Goal: Task Accomplishment & Management: Use online tool/utility

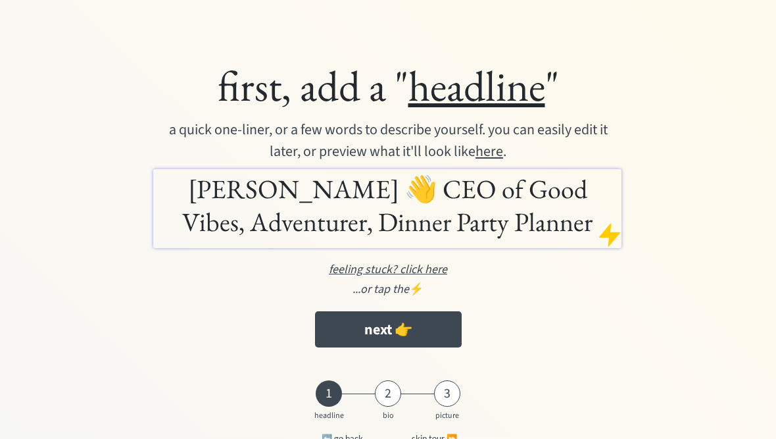
click at [368, 93] on div "first, add a " headline "" at bounding box center [388, 85] width 574 height 53
click at [250, 81] on div "first, add a " headline "" at bounding box center [388, 85] width 574 height 53
click at [357, 91] on div "first, add a " headline "" at bounding box center [388, 85] width 574 height 53
click at [466, 112] on u "headline" at bounding box center [477, 85] width 137 height 55
click at [318, 179] on h1 "Michael Guidi 👋 CEO of Good Vibes, Adventurer, Dinner Party Planner" at bounding box center [388, 205] width 462 height 66
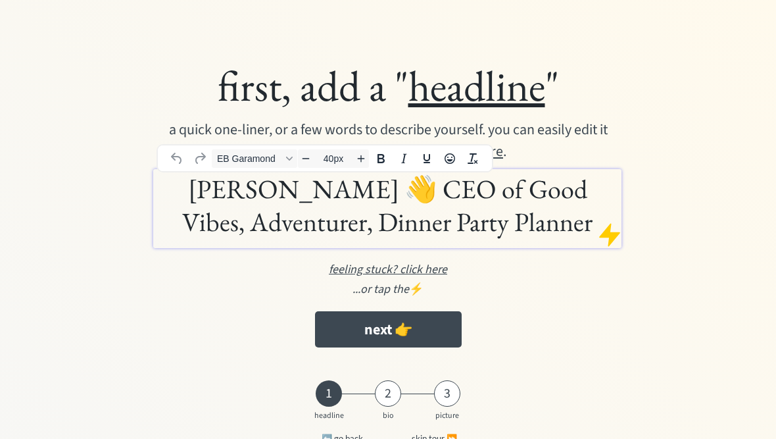
click at [194, 186] on h1 "Michael Guidi 👋 CEO of Good Vibes, Adventurer, Dinner Party Planner" at bounding box center [388, 205] width 462 height 66
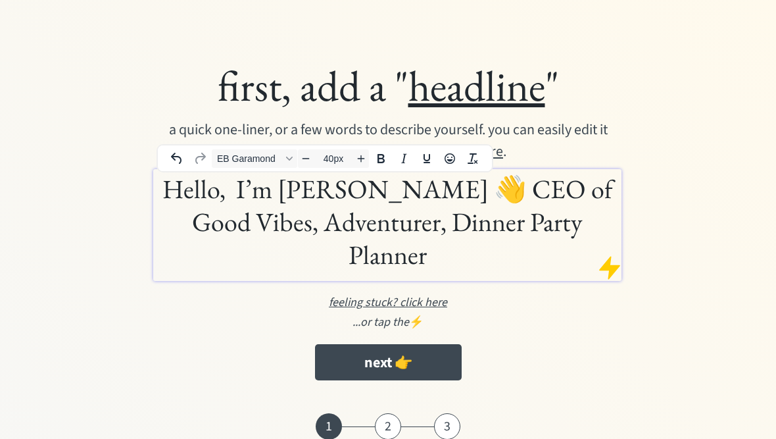
click at [593, 220] on h1 "Hello, I’m Michael Guidi 👋 CEO of Good Vibes, Adventurer, Dinner Party Planner" at bounding box center [388, 221] width 462 height 99
click at [593, 230] on h1 "Hello, I’m Michael Guidi 👋 CEO of Good Vibes, Adventurer, Dinner Party Planne" at bounding box center [388, 221] width 462 height 99
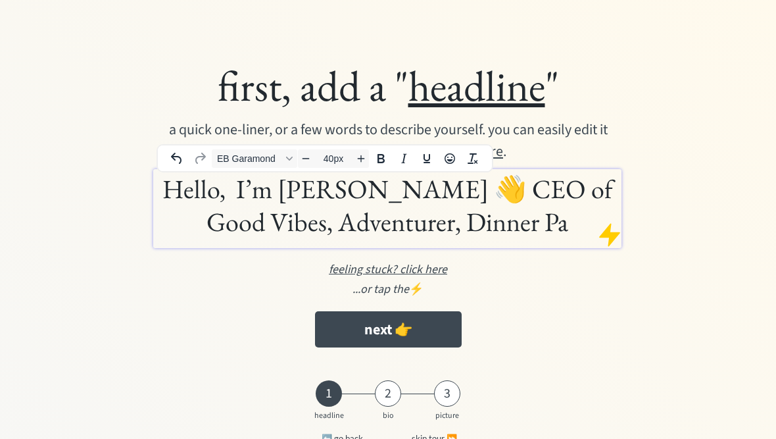
click at [560, 218] on h1 "Hello, I’m Michael Guidi 👋 CEO of Good Vibes, Adventurer, Dinner Pa" at bounding box center [388, 205] width 462 height 66
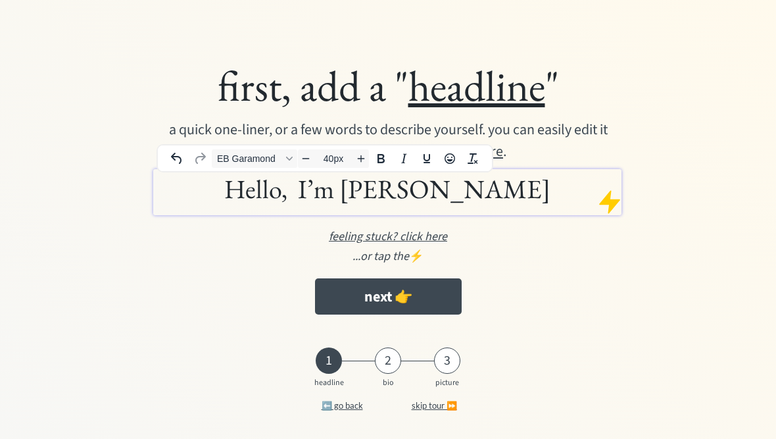
click at [539, 187] on h1 "Hello, I’m Michael Guidi" at bounding box center [388, 188] width 462 height 33
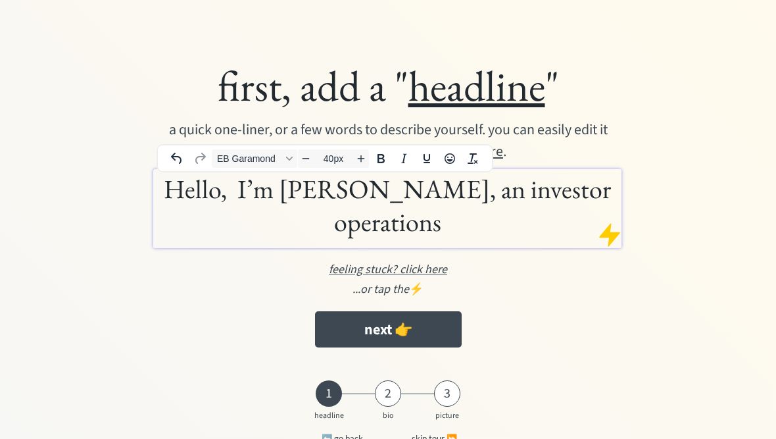
click at [471, 236] on h1 "Hello, I’m Michael Guidi, an investor operations" at bounding box center [388, 205] width 462 height 66
click at [531, 234] on h1 "Hello, I’m Michael Guidi, an investor operations professional" at bounding box center [388, 205] width 462 height 66
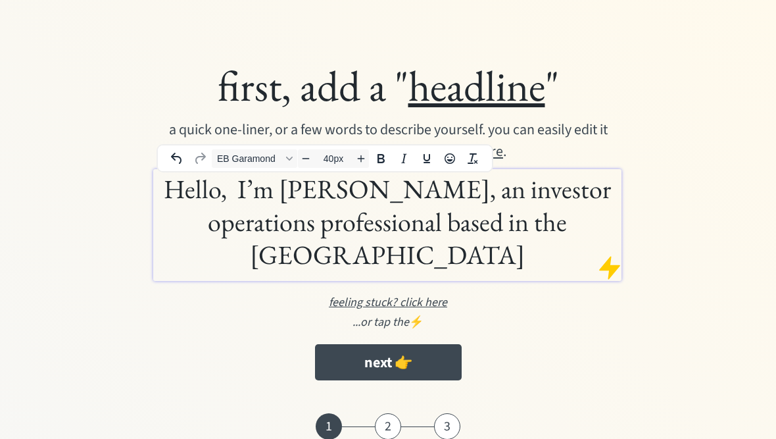
click at [575, 201] on h1 "Hello, I’m Michael Guidi, an investor operations professional based in the Bay …" at bounding box center [388, 221] width 462 height 99
click at [575, 177] on h1 "Hello, I’m Michael Guidi, an investor operations professional based in the Bay …" at bounding box center [388, 221] width 462 height 99
click at [567, 194] on h1 "Hello, I’m Michael Guidi, an investor operations professional based in the Bay …" at bounding box center [388, 221] width 462 height 99
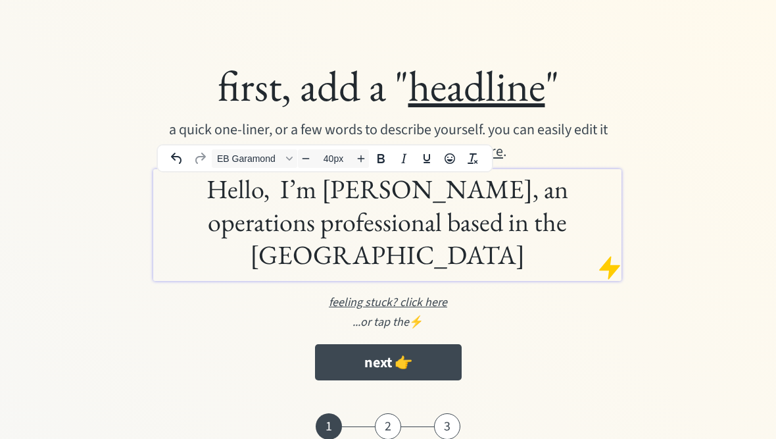
click at [332, 226] on h1 "Hello, I’m Michael Guidi, an operations professional based in the Bay Area" at bounding box center [388, 221] width 462 height 99
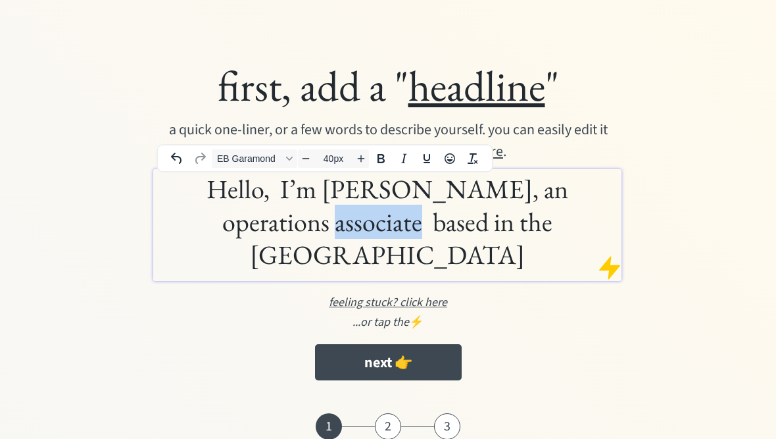
click at [283, 232] on h1 "Hello, I’m Michael Guidi, an operations associate based in the Bay Area" at bounding box center [388, 221] width 462 height 99
click at [561, 213] on h1 "Hello, I’m Michael Guidi, an operations associate based in the Bay Area" at bounding box center [388, 221] width 462 height 99
click at [546, 226] on h1 "Hello, I’m Michael Guidi, an operations associate based in the Bay Area" at bounding box center [388, 221] width 462 height 99
click at [487, 197] on h1 "Hello, I’m Michael Guidi, an operations associate based in the Bay Area" at bounding box center [388, 221] width 462 height 99
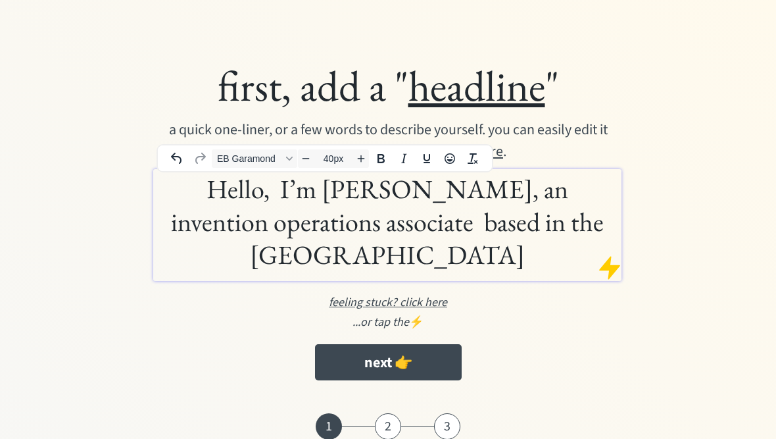
click at [273, 226] on h1 "Hello, I’m Michael Guidi, an invention operations associate based in the Bay Ar…" at bounding box center [388, 221] width 462 height 99
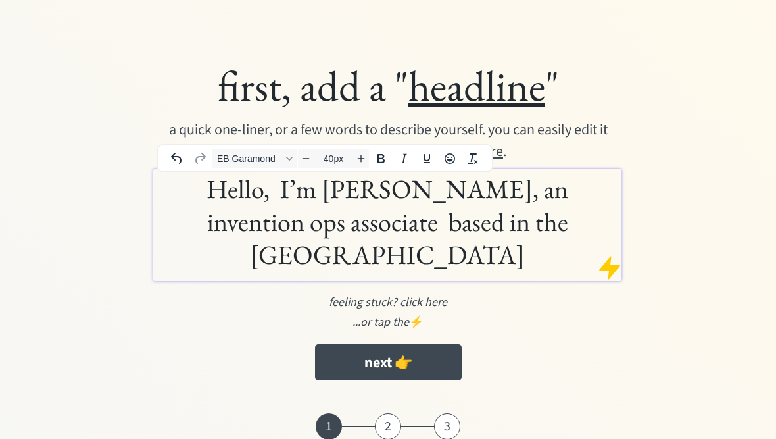
click at [560, 178] on h1 "Hello, I’m Michael Guidi, an invention ops associate based in the Bay Area" at bounding box center [388, 221] width 462 height 99
click at [324, 228] on h1 "Hello, I’m Michael Guidi, an investment ops associate based in the Bay Area" at bounding box center [388, 221] width 462 height 99
click at [445, 193] on h1 "Hello, I’m Michael Guidi, an investment ops based in the Bay Area" at bounding box center [388, 221] width 462 height 99
click at [459, 192] on h1 "Hello, I’m Michael Guidi, an investment ops based in the Bay Area" at bounding box center [388, 221] width 462 height 99
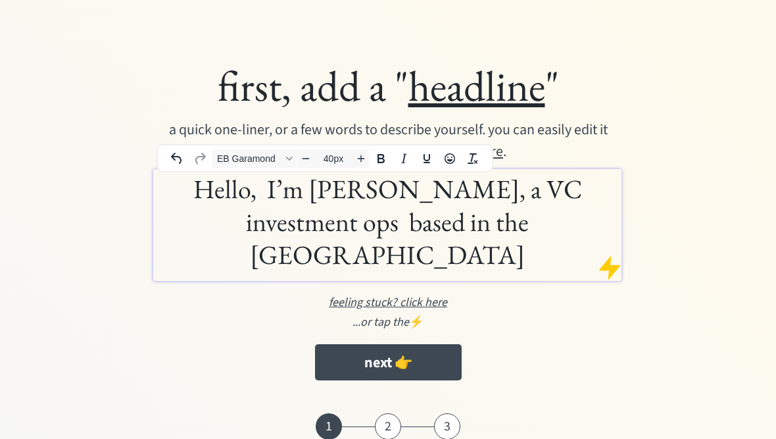
click at [294, 219] on h1 "Hello, I’m Michael Guidi, a VC investment ops based in the Bay Area" at bounding box center [388, 221] width 462 height 99
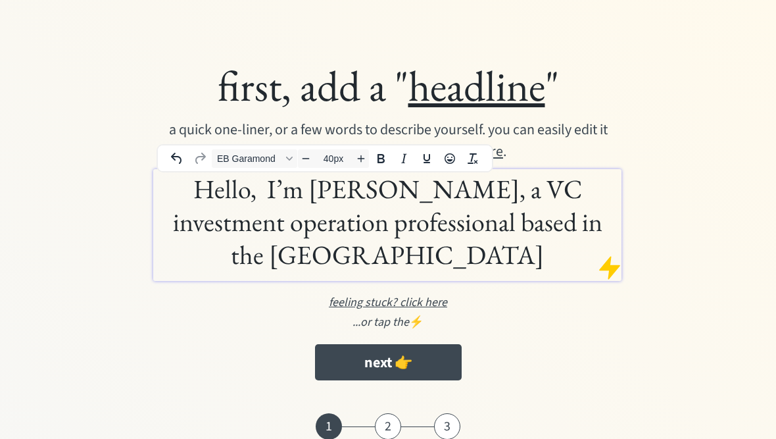
click at [412, 344] on button "next 👉" at bounding box center [388, 362] width 147 height 36
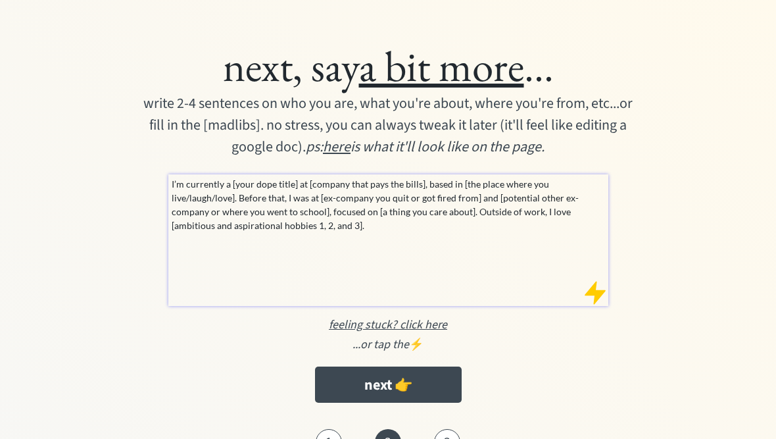
click at [370, 225] on p "I’m currently a [your dope title] at [company that pays the bills], based in [t…" at bounding box center [389, 204] width 434 height 55
click at [224, 182] on p "I’m currently a [your dope title] at [company that pays the bills], based in [t…" at bounding box center [389, 204] width 434 height 55
click at [385, 257] on div "I’m currently a [your dope title] at [company that pays the bills], based in [t…" at bounding box center [388, 240] width 440 height 132
click at [374, 223] on p "I’m currently a [your dope title] at [company that pays the bills], based in [t…" at bounding box center [389, 204] width 434 height 55
click at [319, 206] on p "I’m currently a [your dope title] at [company that pays the bills], based in [t…" at bounding box center [389, 204] width 434 height 55
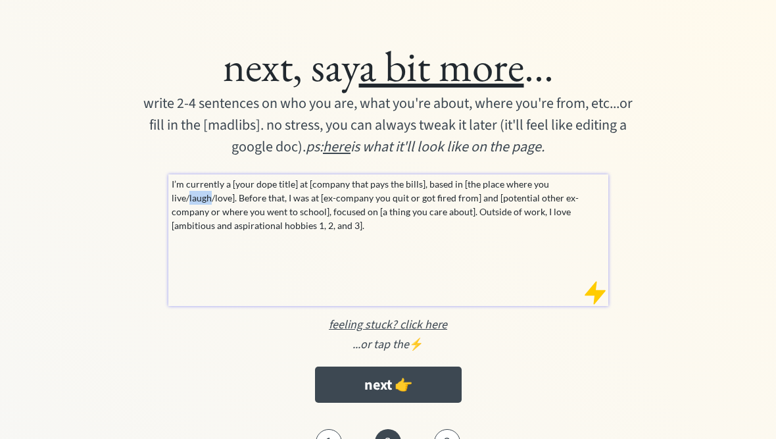
click at [178, 198] on p "I’m currently a [your dope title] at [company that pays the bills], based in [t…" at bounding box center [389, 204] width 434 height 55
click at [376, 228] on p "I’m currently a [your dope title] at [company that pays the bills], based in [t…" at bounding box center [389, 204] width 434 height 55
click at [473, 272] on div "I’m currently a [your dope title] at [company that pays the bills], based in [t…" at bounding box center [388, 240] width 440 height 132
click at [477, 283] on div "I’m currently a [your dope title] at [company that pays the bills], based in [t…" at bounding box center [388, 240] width 440 height 132
click at [484, 279] on div "I’m currently a [your dope title] at [company that pays the bills], based in [t…" at bounding box center [388, 240] width 440 height 132
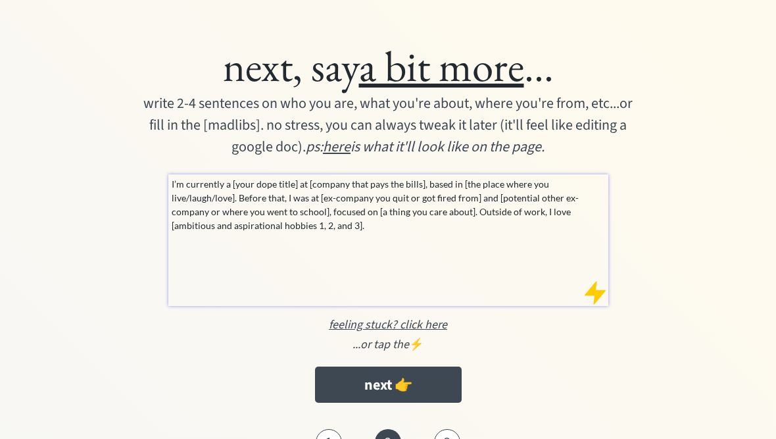
click at [414, 241] on div "I’m currently a [your dope title] at [company that pays the bills], based in [t…" at bounding box center [388, 240] width 440 height 132
click at [401, 253] on div "I’m currently a [your dope title] at [company that pays the bills], based in [t…" at bounding box center [388, 240] width 440 height 132
click at [475, 205] on p "I’m currently a [your dope title] at [company that pays the bills], based in [t…" at bounding box center [389, 204] width 434 height 55
click at [591, 293] on div at bounding box center [595, 293] width 26 height 26
click at [594, 293] on div at bounding box center [595, 293] width 26 height 26
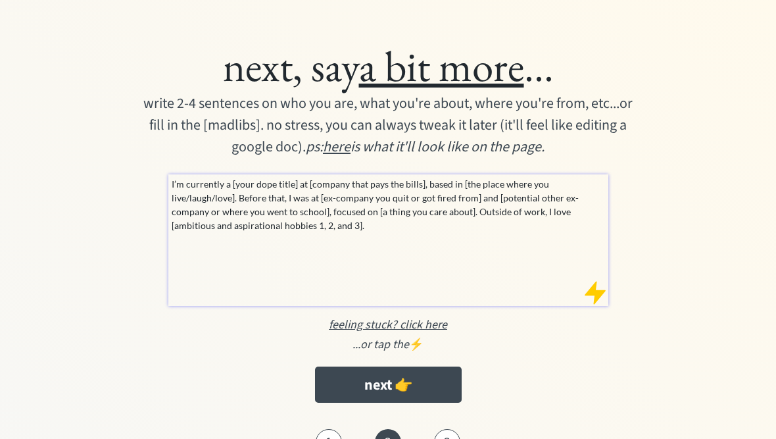
click at [601, 294] on div at bounding box center [595, 293] width 26 height 26
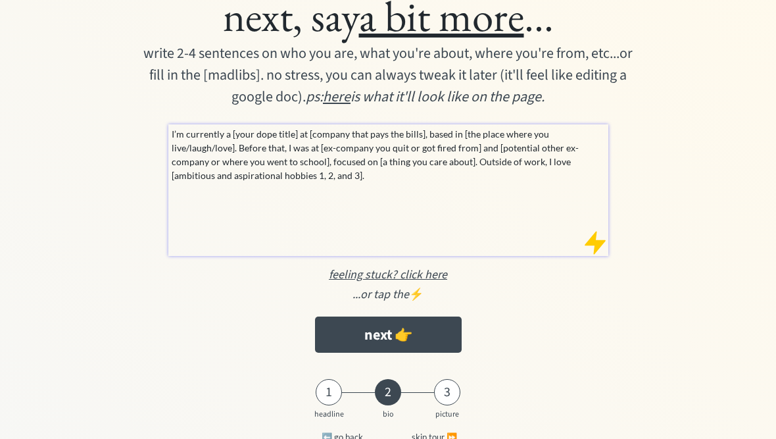
scroll to position [87, 0]
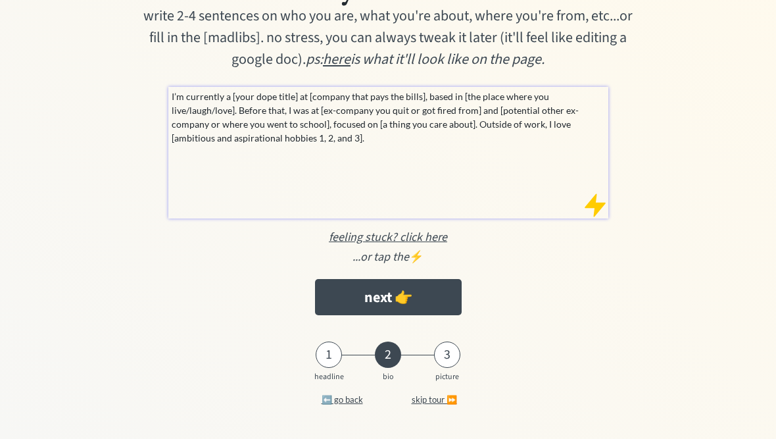
click at [599, 200] on div at bounding box center [595, 205] width 26 height 26
click at [605, 209] on div at bounding box center [595, 205] width 26 height 26
click at [424, 141] on p "I’m currently a [your dope title] at [company that pays the bills], based in [t…" at bounding box center [389, 116] width 434 height 55
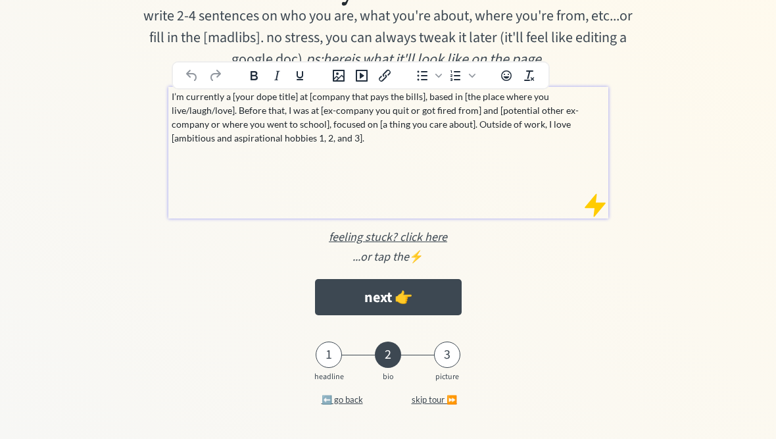
click at [422, 130] on p "I’m currently a [your dope title] at [company that pays the bills], based in [t…" at bounding box center [389, 116] width 434 height 55
click at [422, 143] on p "I’m currently a [your dope title] at [company that pays the bills], based in [t…" at bounding box center [389, 116] width 434 height 55
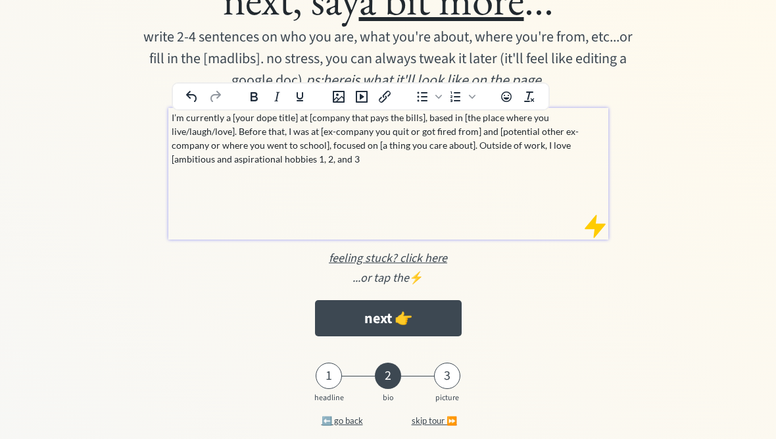
scroll to position [65, 0]
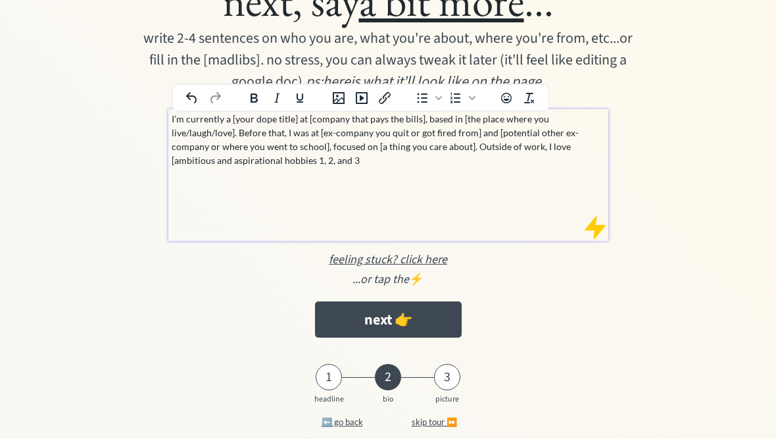
click at [299, 114] on p "I’m currently a [your dope title] at [company that pays the bills], based in [t…" at bounding box center [389, 139] width 434 height 55
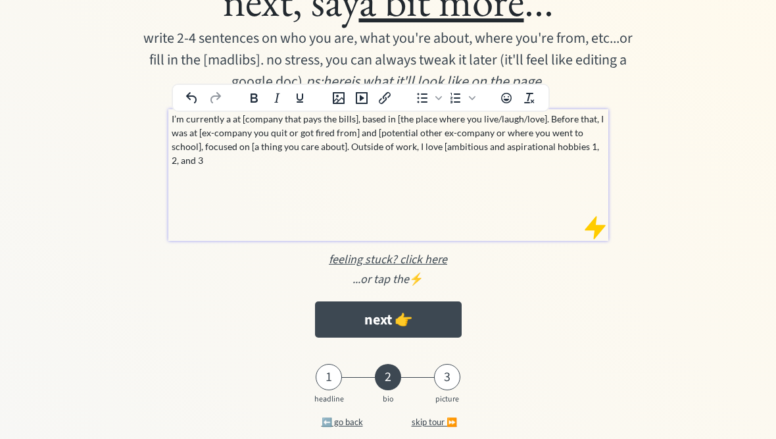
click at [217, 122] on p "I’m currently a at [company that pays the bills], based in [the place where you…" at bounding box center [389, 139] width 434 height 55
click at [422, 151] on p "I work as a Fund Services Associated a at [company that pays the bills], based …" at bounding box center [389, 139] width 434 height 55
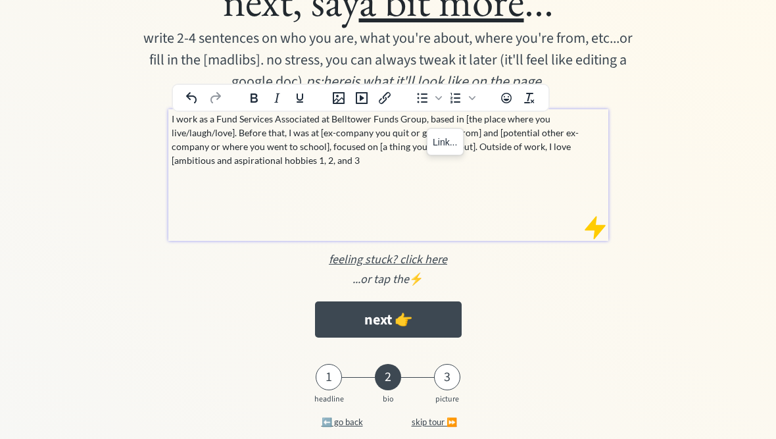
click at [232, 128] on p "I work as a Fund Services Associated at Belltower Funds Group, based in [the pl…" at bounding box center [389, 139] width 434 height 55
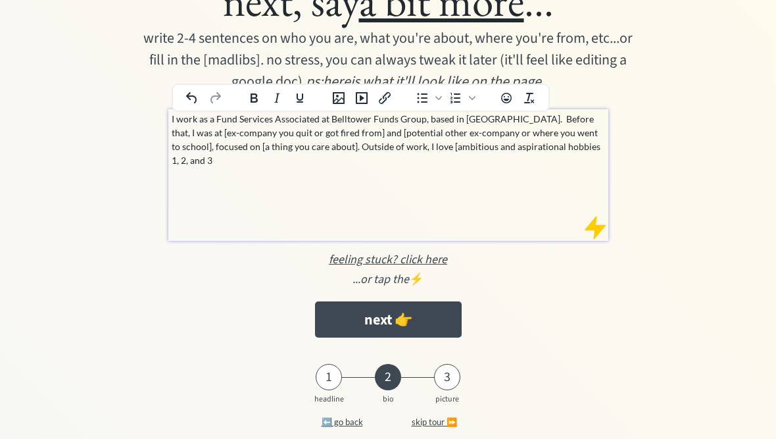
click at [316, 120] on p "I work as a Fund Services Associated at Belltower Funds Group, based in San Fra…" at bounding box center [389, 139] width 434 height 55
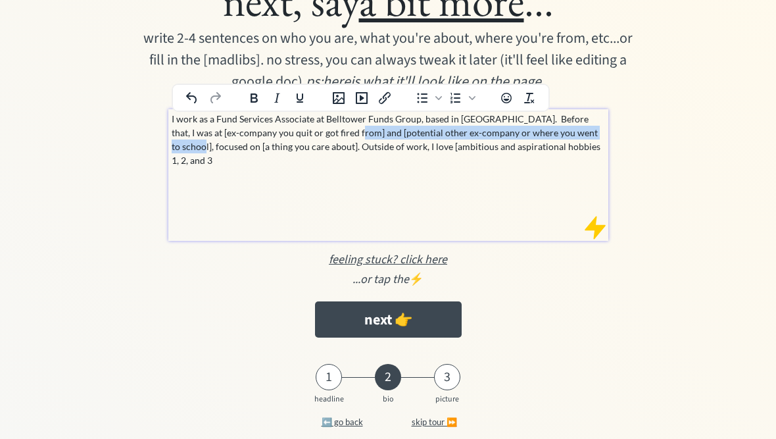
drag, startPoint x: 328, startPoint y: 137, endPoint x: 172, endPoint y: 141, distance: 156.6
click at [172, 141] on p "I work as a Fund Services Associate at Belltower Funds Group, based in San Fran…" at bounding box center [389, 139] width 434 height 55
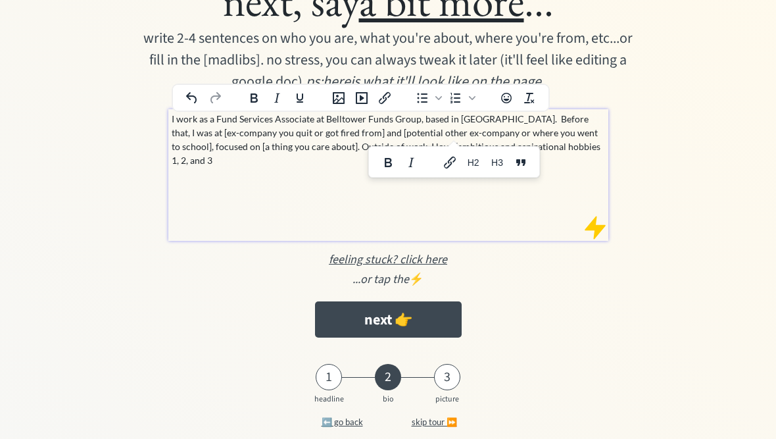
click at [419, 151] on div at bounding box center [400, 162] width 62 height 26
drag, startPoint x: 328, startPoint y: 136, endPoint x: 187, endPoint y: 144, distance: 141.0
click at [187, 144] on p "I work as a Fund Services Associate at Belltower Funds Group, based in San Fran…" at bounding box center [389, 139] width 434 height 55
click at [326, 134] on p "I work as a Fund Services Associate at Belltower Funds Group, based in San Fran…" at bounding box center [389, 139] width 434 height 55
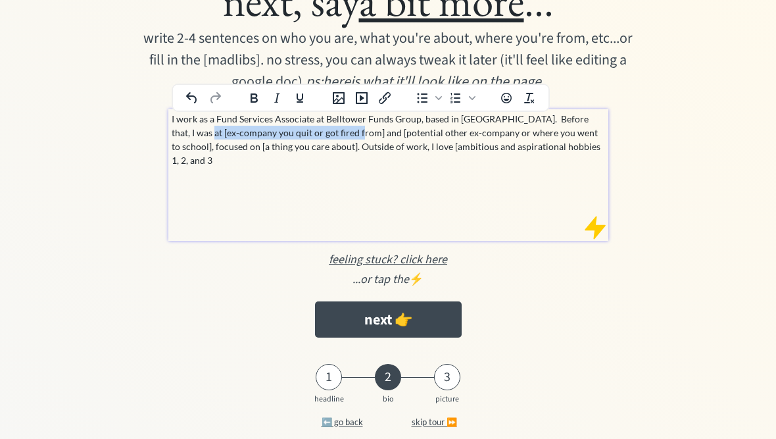
drag, startPoint x: 328, startPoint y: 134, endPoint x: 173, endPoint y: 132, distance: 155.3
click at [173, 134] on p "I work as a Fund Services Associate at Belltower Funds Group, based in San Fran…" at bounding box center [389, 139] width 434 height 55
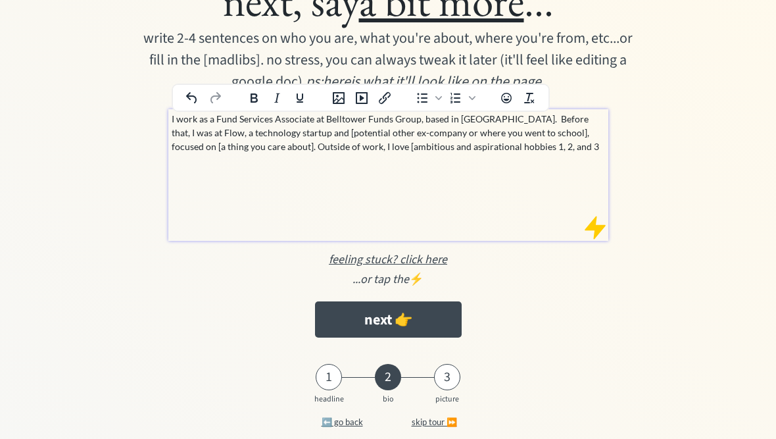
click at [280, 133] on p "I work as a Fund Services Associate at Belltower Funds Group, based in San Fran…" at bounding box center [389, 132] width 434 height 41
click at [294, 139] on p "I work as a Fund Services Associate at Belltower Funds Group, based in San Fran…" at bounding box center [389, 132] width 434 height 41
click at [287, 131] on p "I work as a Fund Services Associate at Belltower Funds Group, based in San Fran…" at bounding box center [389, 132] width 434 height 41
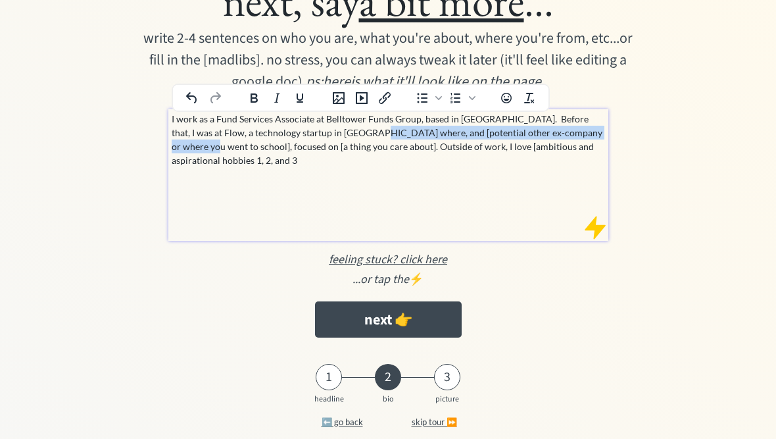
drag, startPoint x: 587, startPoint y: 133, endPoint x: 339, endPoint y: 137, distance: 248.1
click at [339, 137] on p "I work as a Fund Services Associate at Belltower Funds Group, based in San Fran…" at bounding box center [389, 139] width 434 height 55
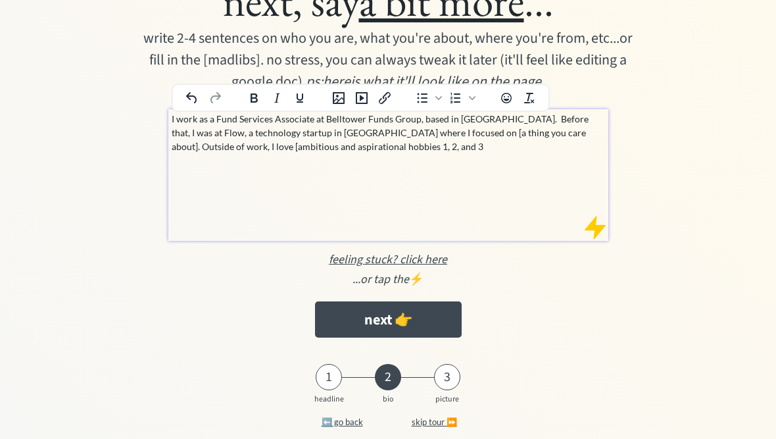
click at [291, 136] on p "I work as a Fund Services Associate at Belltower Funds Group, based in San Fran…" at bounding box center [389, 132] width 434 height 41
click at [297, 131] on p "I work as a Fund Services Associate at Belltower Funds Group, based in San Fran…" at bounding box center [389, 132] width 434 height 41
click at [379, 131] on p "I work as a Fund Services Associate at Belltower Funds Group, based in San Fran…" at bounding box center [389, 132] width 434 height 41
click at [441, 131] on p "I work as a Fund Services Associate at Belltower Funds Group, based in San Fran…" at bounding box center [389, 139] width 434 height 55
drag, startPoint x: 497, startPoint y: 136, endPoint x: 437, endPoint y: 137, distance: 59.2
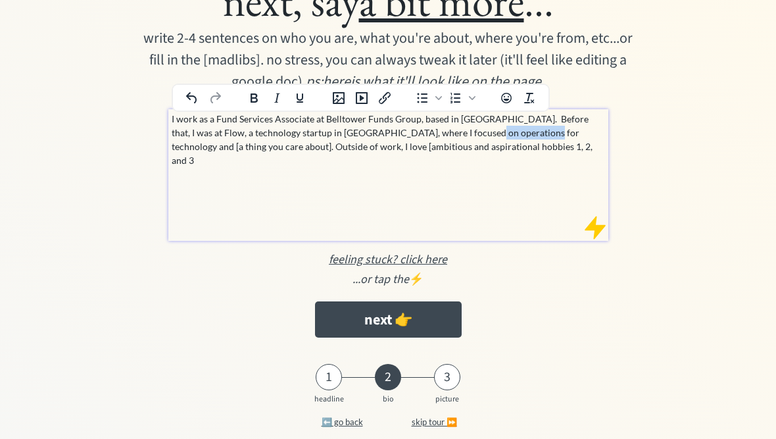
click at [437, 137] on p "I work as a Fund Services Associate at Belltower Funds Group, based in San Fran…" at bounding box center [389, 139] width 434 height 55
click at [538, 137] on p "I work as a Fund Services Associate at Belltower Funds Group, based in San Fran…" at bounding box center [389, 139] width 434 height 55
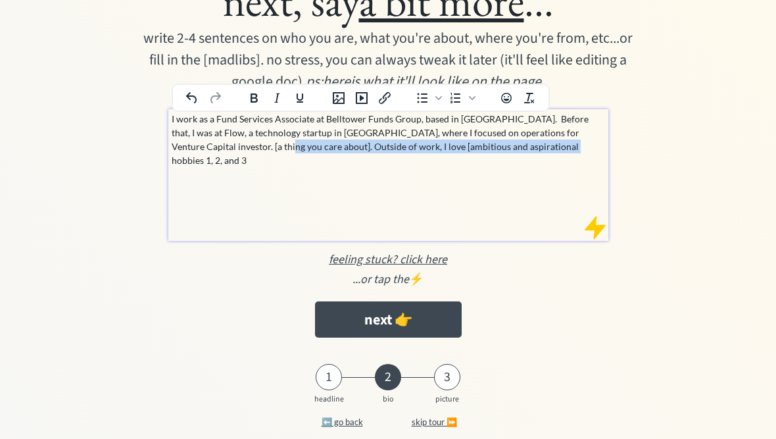
drag, startPoint x: 199, startPoint y: 146, endPoint x: 536, endPoint y: 138, distance: 336.9
click at [536, 138] on p "I work as a Fund Services Associate at Belltower Funds Group, based in San Fran…" at bounding box center [389, 139] width 434 height 55
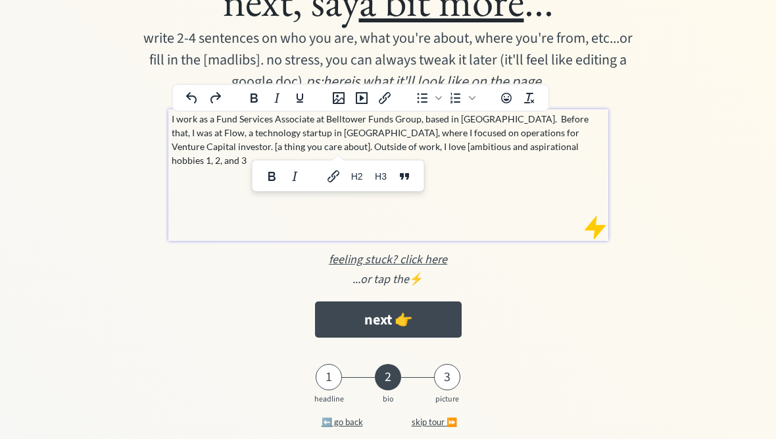
click at [188, 158] on div "I work as a Fund Services Associate at Belltower Funds Group, based in San Fran…" at bounding box center [388, 175] width 440 height 132
click at [199, 151] on p "I work as a Fund Services Associate at Belltower Funds Group, based in San Fran…" at bounding box center [389, 139] width 434 height 55
click at [199, 145] on p "I work as a Fund Services Associate at Belltower Funds Group, based in San Fran…" at bounding box center [389, 139] width 434 height 55
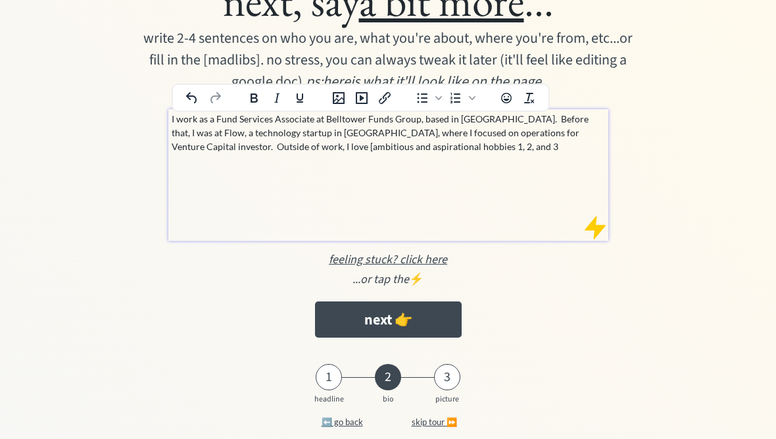
click at [457, 146] on p "I work as a Fund Services Associate at Belltower Funds Group, based in San Fran…" at bounding box center [389, 132] width 434 height 41
drag, startPoint x: 419, startPoint y: 149, endPoint x: 221, endPoint y: 152, distance: 198.1
click at [221, 152] on p "I work as a Fund Services Associate at Belltower Funds Group, based in San Fran…" at bounding box center [389, 132] width 434 height 41
click at [221, 145] on p "I work as a Fund Services Associate at Belltower Funds Group, based in San Fran…" at bounding box center [389, 132] width 434 height 41
click at [220, 145] on p "I work as a Fund Services Associate at Belltower Funds Group, based in San Fran…" at bounding box center [389, 132] width 434 height 41
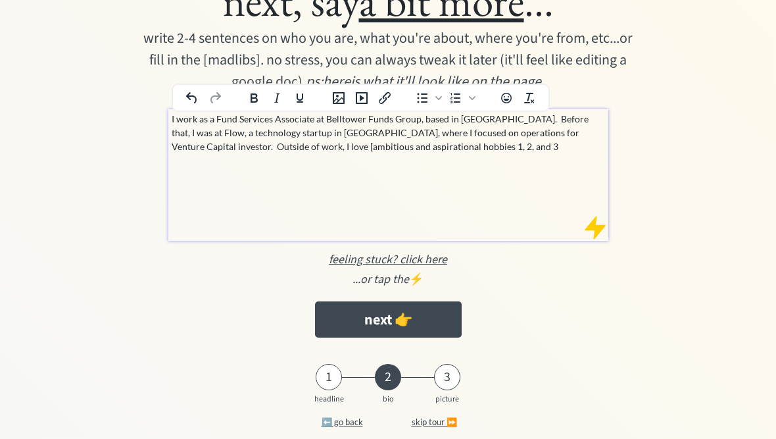
click at [220, 145] on p "I work as a Fund Services Associate at Belltower Funds Group, based in San Fran…" at bounding box center [389, 132] width 434 height 41
click at [222, 145] on p "I work as a Fund Services Associate at Belltower Funds Group, based in San Fran…" at bounding box center [389, 132] width 434 height 41
drag, startPoint x: 218, startPoint y: 147, endPoint x: 435, endPoint y: 142, distance: 217.2
click at [435, 142] on p "I work as a Fund Services Associate at Belltower Funds Group, based in San Fran…" at bounding box center [389, 132] width 434 height 41
click at [328, 151] on p "I work as a Fund Services Associate at Belltower Funds Group, based in San Fran…" at bounding box center [389, 132] width 434 height 41
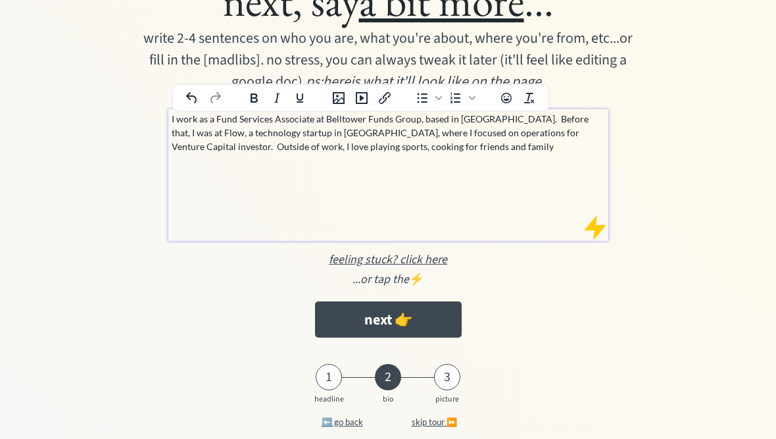
click at [430, 151] on p "I work as a Fund Services Associate at Belltower Funds Group, based in San Fran…" at bounding box center [389, 132] width 434 height 41
click at [430, 145] on p "I work as a Fund Services Associate at Belltower Funds Group, based in San Fran…" at bounding box center [389, 132] width 434 height 41
click at [237, 120] on p "I work as a Fund Services Associate at Belltower Funds Group, based in San Fran…" at bounding box center [389, 132] width 434 height 41
click at [428, 221] on div "I work as an Associate at Belltower Funds Group, based in San Francisco. Before…" at bounding box center [388, 175] width 440 height 132
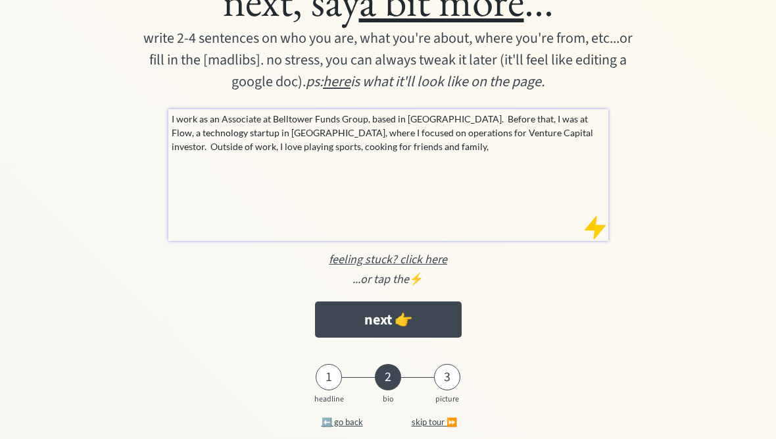
click at [364, 182] on div "I work as an Associate at Belltower Funds Group, based in San Francisco. Before…" at bounding box center [388, 175] width 440 height 132
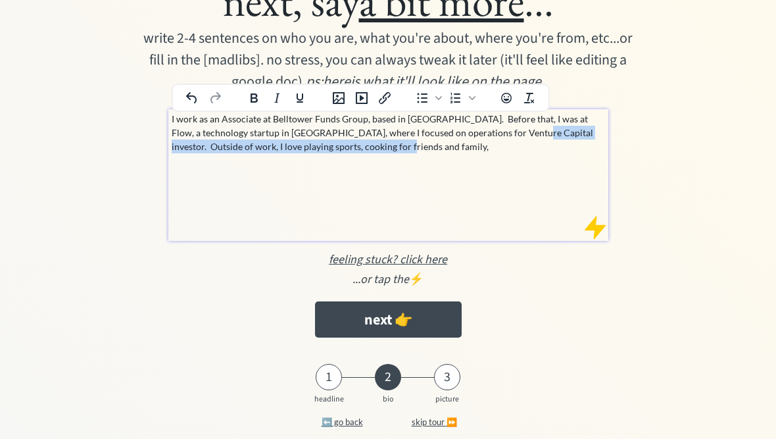
click at [0, 0] on html "next, say a bit more ... write 2-4 sentences on who you are, what you're about,…" at bounding box center [388, 154] width 776 height 439
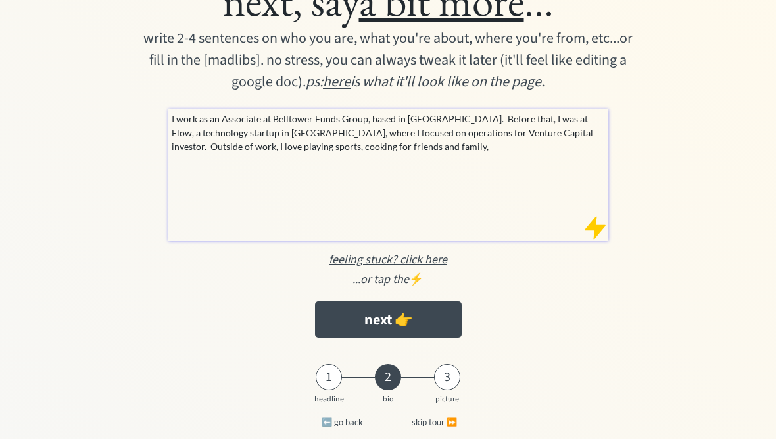
click at [498, 138] on p "I work as an Associate at Belltower Funds Group, based in San Francisco. Before…" at bounding box center [389, 132] width 434 height 41
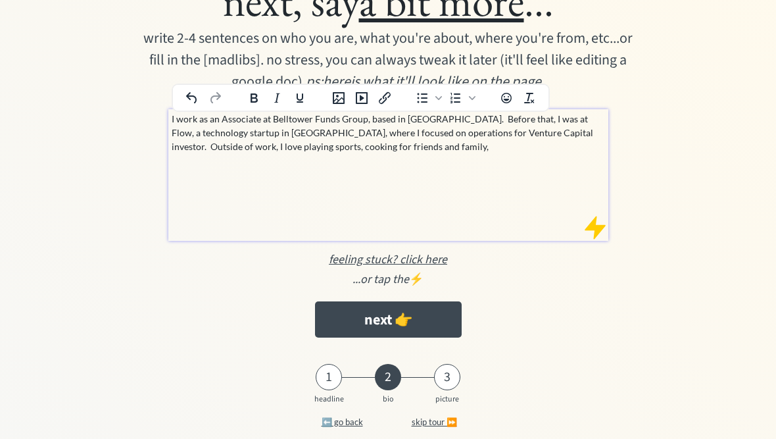
click at [505, 131] on p "I work as an Associate at Belltower Funds Group, based in San Francisco. Before…" at bounding box center [389, 132] width 434 height 41
drag, startPoint x: 347, startPoint y: 134, endPoint x: 307, endPoint y: 137, distance: 41.0
click at [307, 137] on p "I work as an Associate at Belltower Funds Group, based in San Francisco. Before…" at bounding box center [389, 132] width 434 height 41
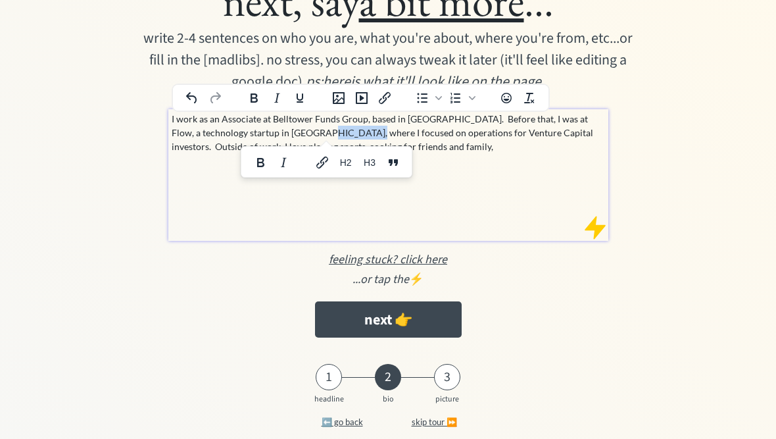
click at [303, 134] on p "I work as an Associate at Belltower Funds Group, based in San Francisco. Before…" at bounding box center [389, 132] width 434 height 41
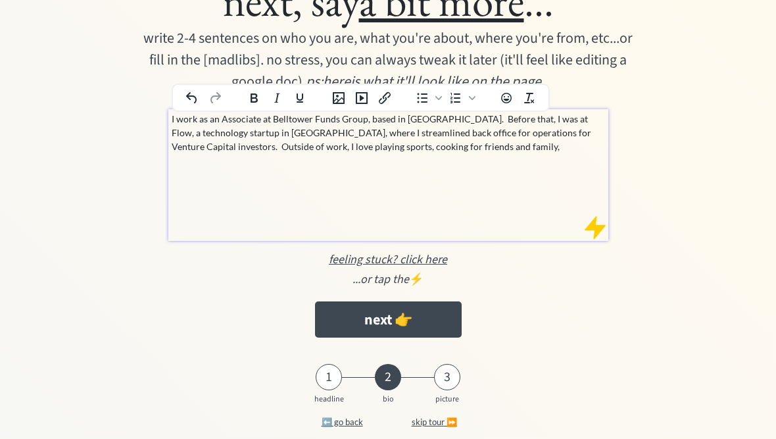
click at [353, 134] on p "I work as an Associate at Belltower Funds Group, based in San Francisco. Before…" at bounding box center [389, 132] width 434 height 41
drag, startPoint x: 427, startPoint y: 133, endPoint x: 413, endPoint y: 131, distance: 14.0
click at [413, 134] on p "I work as an Associate at Belltower Funds Group, based in San Francisco. Before…" at bounding box center [389, 132] width 434 height 41
click at [364, 134] on p "I work as an Associate at Belltower Funds Group, based in San Francisco. Before…" at bounding box center [389, 132] width 434 height 41
drag, startPoint x: 364, startPoint y: 131, endPoint x: 411, endPoint y: 134, distance: 46.8
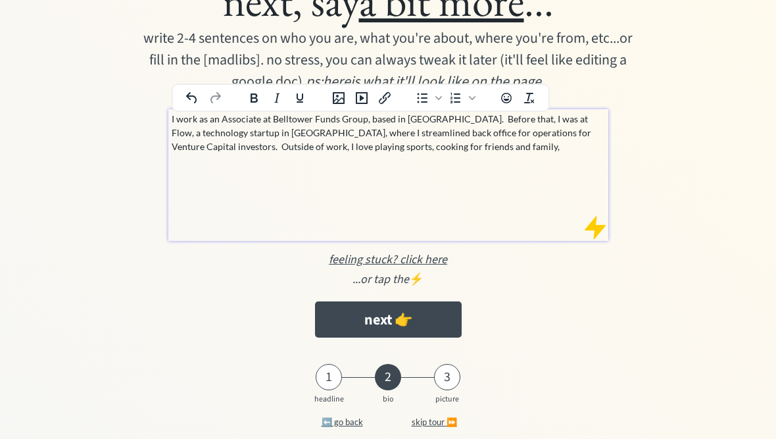
click at [411, 134] on p "I work as an Associate at Belltower Funds Group, based in San Francisco. Before…" at bounding box center [389, 132] width 434 height 41
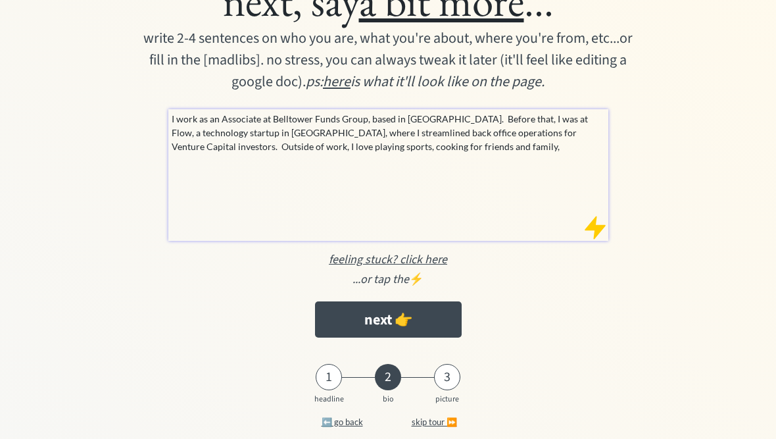
click at [459, 152] on p "I work as an Associate at Belltower Funds Group, based in San Francisco. Before…" at bounding box center [389, 132] width 434 height 41
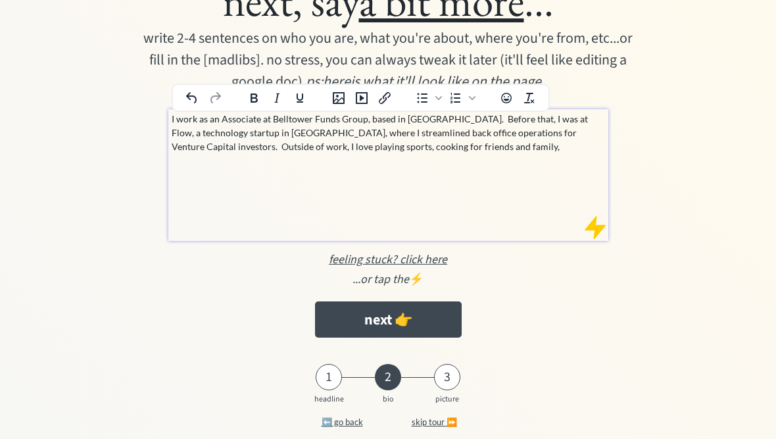
click at [444, 150] on p "I work as an Associate at Belltower Funds Group, based in San Francisco. Before…" at bounding box center [389, 132] width 434 height 41
click at [465, 139] on p "I work as an Associate at Belltower Funds Group, based in San Francisco. Before…" at bounding box center [389, 132] width 434 height 41
click at [455, 137] on p "I work as an Associate at Belltower Funds Group, based in San Francisco. Before…" at bounding box center [389, 132] width 434 height 41
click at [448, 150] on p "I work as an Associate at Belltower Funds Group, based in San Francisco. Before…" at bounding box center [389, 132] width 434 height 41
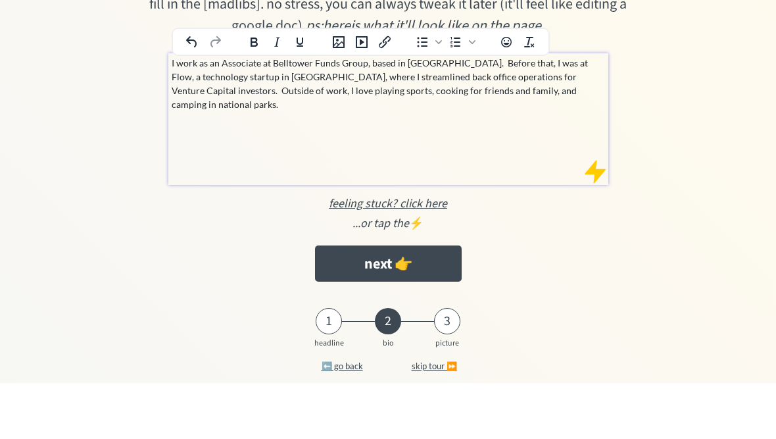
scroll to position [87, 0]
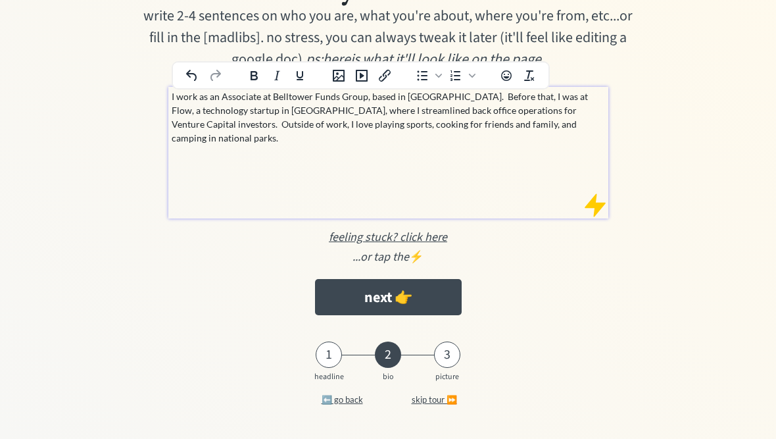
click at [378, 96] on p "I work as an Associate at Belltower Funds Group, based in San Francisco. Before…" at bounding box center [389, 116] width 434 height 55
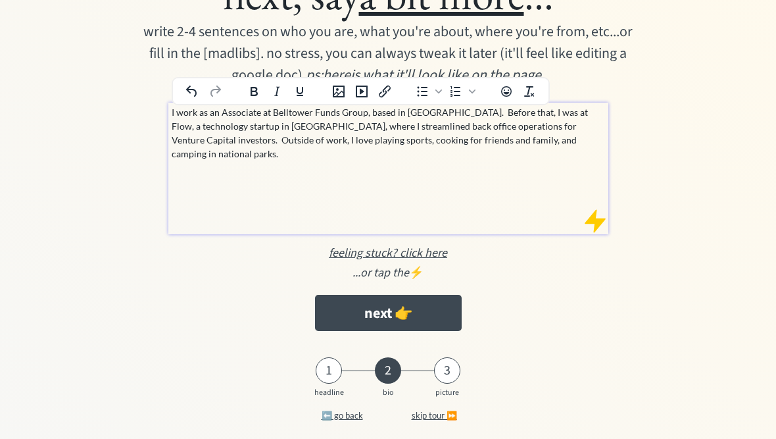
scroll to position [66, 0]
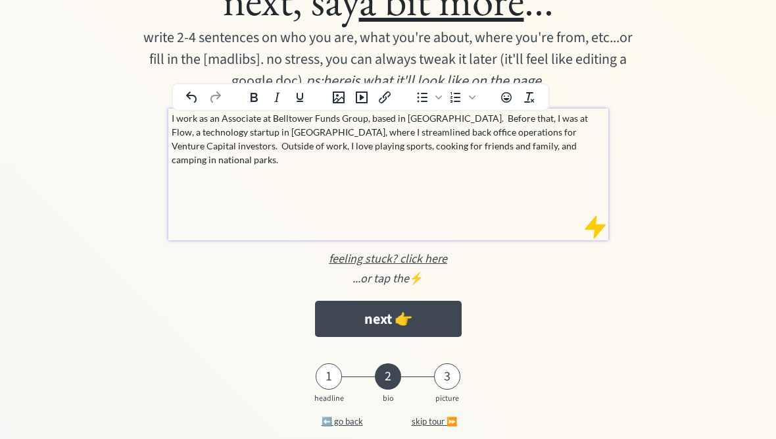
click at [373, 122] on p "I work as an Associate at Belltower Funds Group, based in San Francisco. Before…" at bounding box center [389, 138] width 434 height 55
click at [453, 136] on p "I work as an Associate at Belltower Funds Group, the back office for based in S…" at bounding box center [389, 138] width 434 height 55
click at [439, 122] on p "I work as an Associate at Belltower Funds Group, the back office for based in S…" at bounding box center [389, 138] width 434 height 55
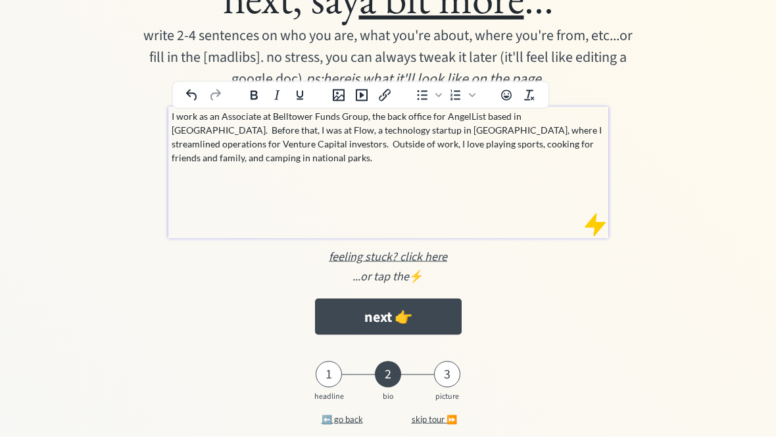
click at [733, 280] on div "next, say a bit more ... write 2-4 sentences on who you are, what you're about,…" at bounding box center [388, 197] width 776 height 526
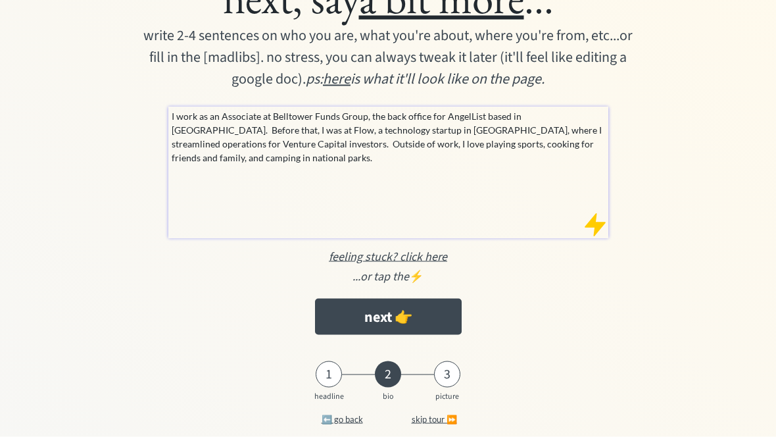
scroll to position [68, 0]
click at [487, 119] on p "I work as an Associate at Belltower Funds Group, the back office for AngelList …" at bounding box center [389, 136] width 434 height 55
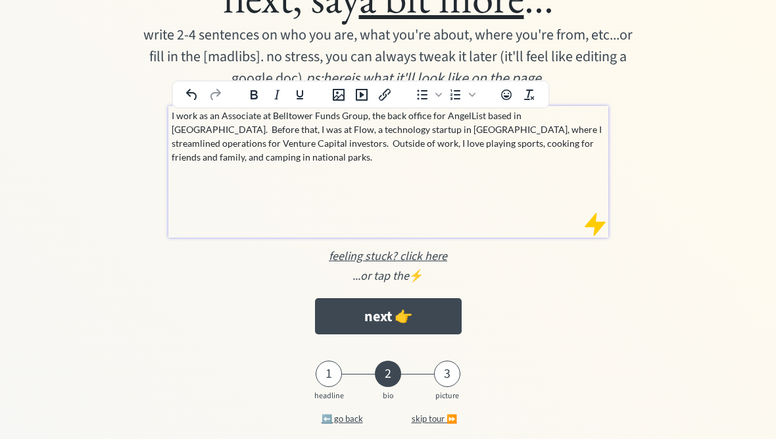
click at [507, 117] on p "I work as an Associate at Belltower Funds Group, the back office for AngelList …" at bounding box center [389, 136] width 434 height 55
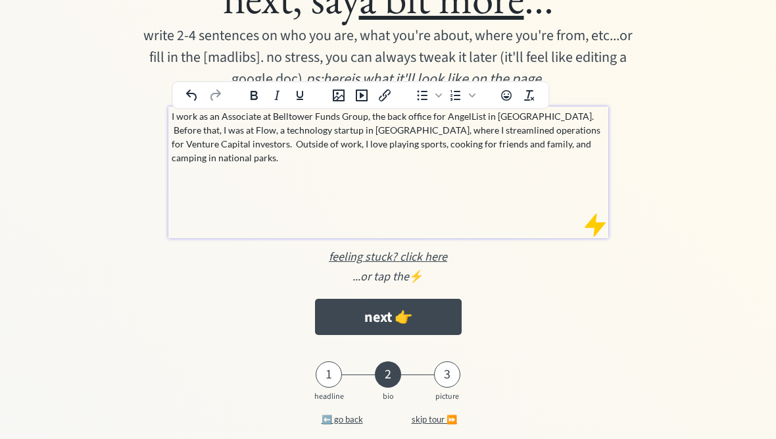
click at [439, 124] on p "I work as an Associate at Belltower Funds Group, the back office for AngelList …" at bounding box center [389, 136] width 434 height 55
click at [544, 175] on div "I work as an Associate at Belltower Funds Group, AngelList’s fund administrator…" at bounding box center [388, 173] width 440 height 132
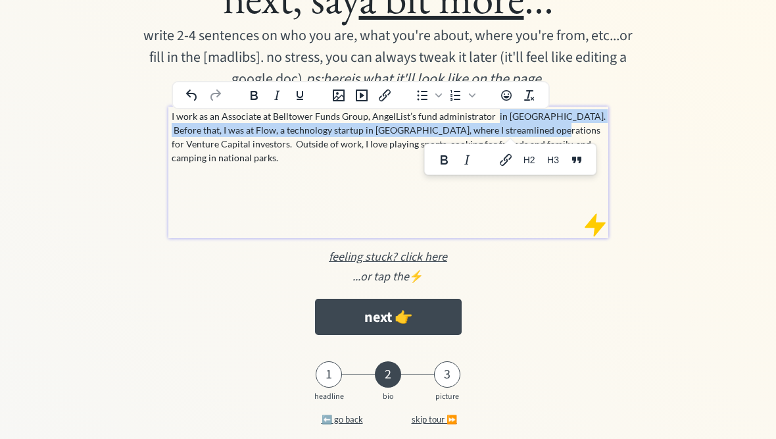
click at [430, 209] on div "I work as an Associate at Belltower Funds Group, AngelList’s fund administrator…" at bounding box center [388, 173] width 440 height 132
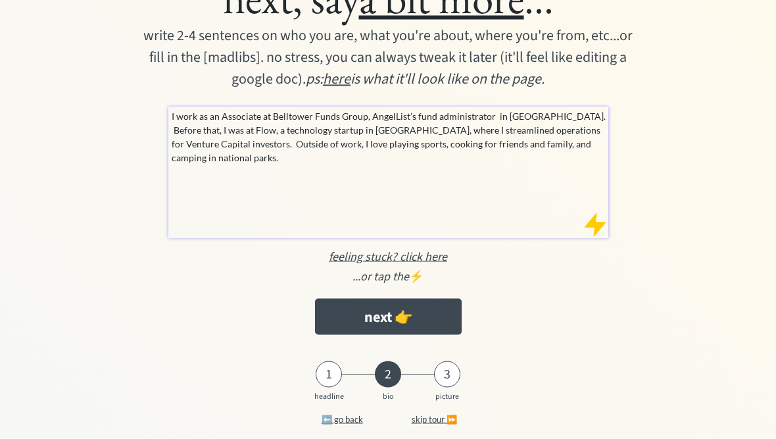
drag, startPoint x: 430, startPoint y: 209, endPoint x: 505, endPoint y: 127, distance: 110.9
click at [505, 127] on html "next, say a bit more ... write 2-4 sentences on who you are, what you're about,…" at bounding box center [388, 151] width 776 height 439
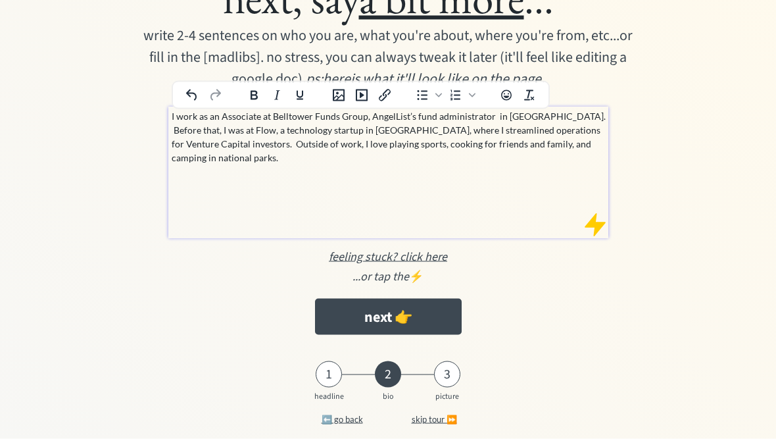
click at [497, 128] on p "I work as an Associate at Belltower Funds Group, AngelList’s fund administrator…" at bounding box center [389, 136] width 434 height 55
click at [501, 130] on p "I work as an Associate at Belltower Funds Group, AngelList’s fund administrator…" at bounding box center [389, 136] width 434 height 55
click at [537, 134] on p "I work as an Associate at Belltower Funds Group, AngelList’s fund administrator…" at bounding box center [389, 136] width 434 height 55
click at [534, 124] on p "I work as an Associate at Belltower Funds Group, AngelList’s fund administrator…" at bounding box center [389, 136] width 434 height 55
click at [491, 113] on p "I work as an Associate at Belltower Funds Group, AngelList’s fund administrator…" at bounding box center [389, 136] width 434 height 55
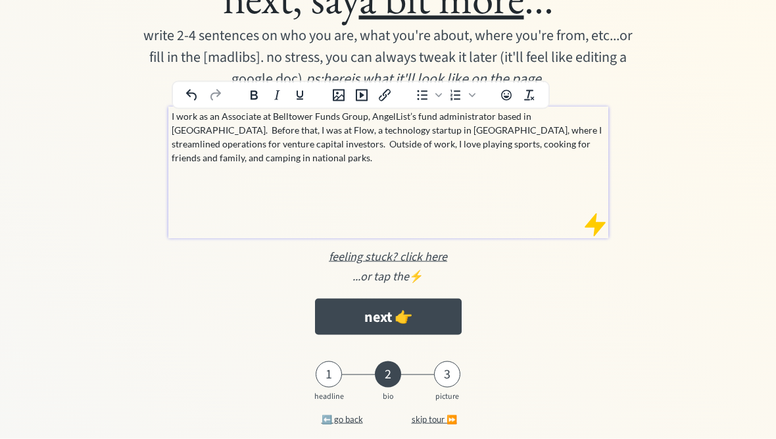
click at [528, 147] on p "I work as an Associate at Belltower Funds Group, AngelList’s fund administrator…" at bounding box center [389, 136] width 434 height 55
click at [532, 147] on p "I work as an Associate at Belltower Funds Group, AngelList’s fund administrator…" at bounding box center [389, 136] width 434 height 55
click at [553, 143] on p "I work as an Associate at Belltower Funds Group, AngelList’s fund administrator…" at bounding box center [389, 136] width 434 height 55
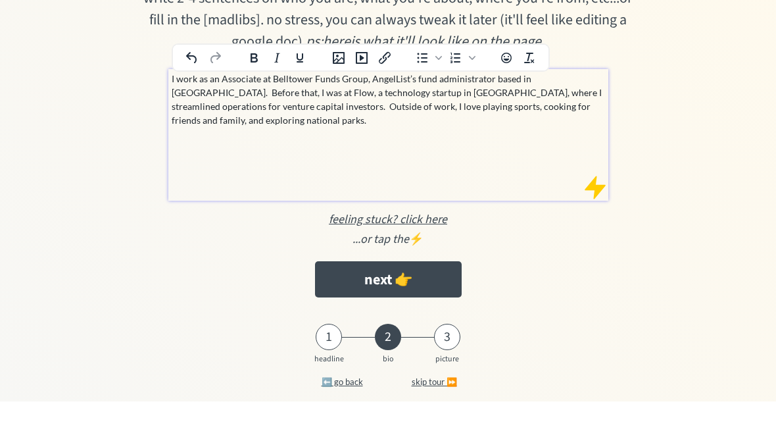
click at [432, 299] on button "next 👉" at bounding box center [388, 317] width 147 height 36
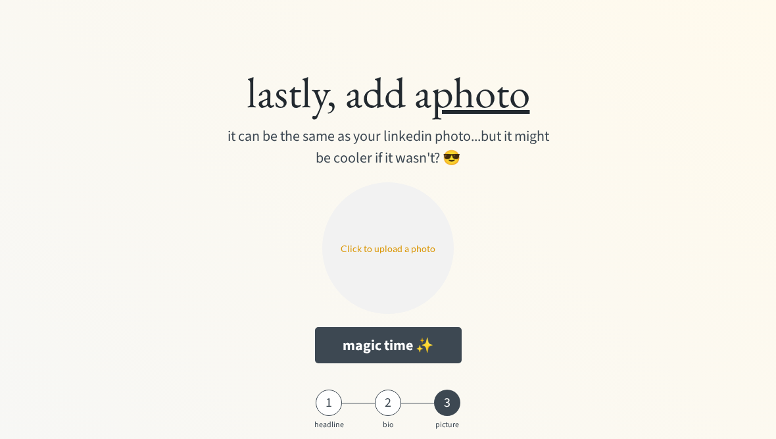
click at [375, 241] on input "file" at bounding box center [388, 248] width 132 height 132
click at [407, 349] on button "magic time ✨" at bounding box center [388, 345] width 147 height 36
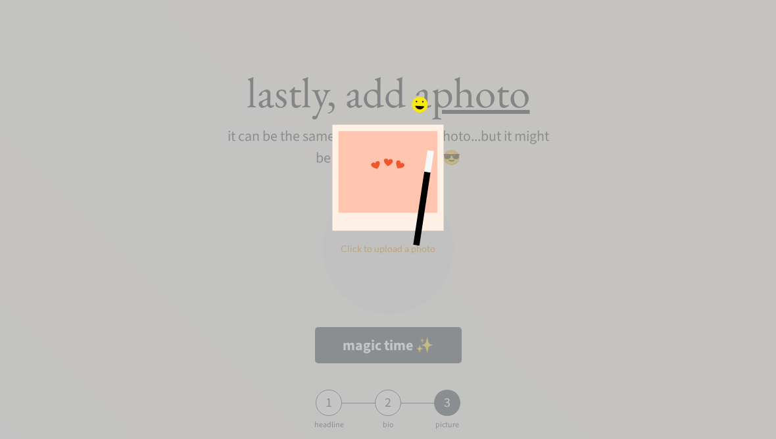
click at [553, 237] on div at bounding box center [388, 219] width 776 height 439
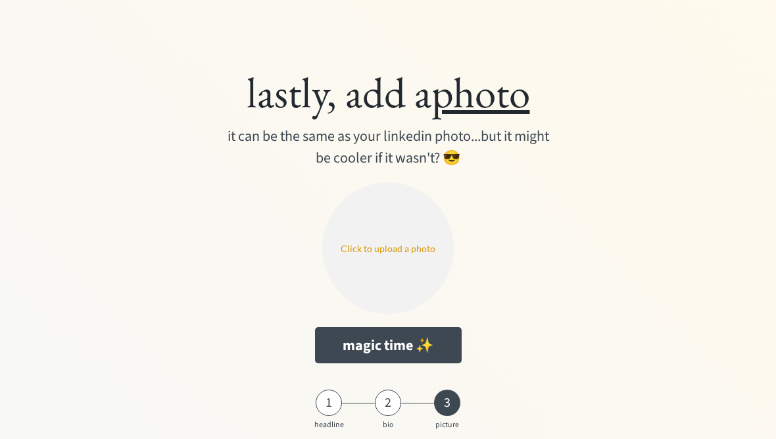
click at [411, 256] on input "file" at bounding box center [388, 248] width 132 height 132
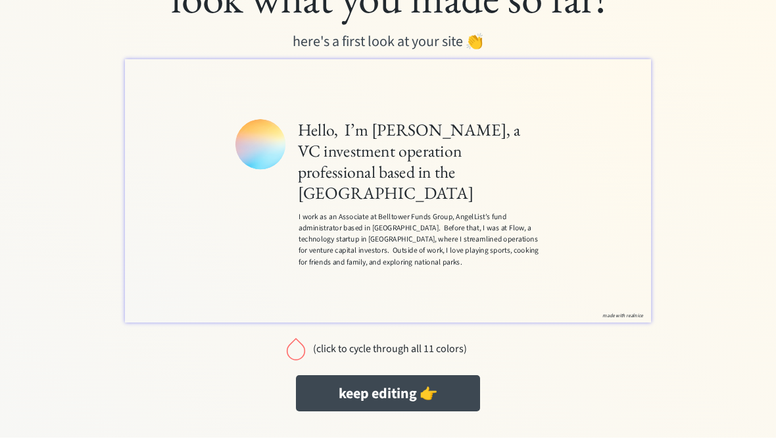
scroll to position [41, 0]
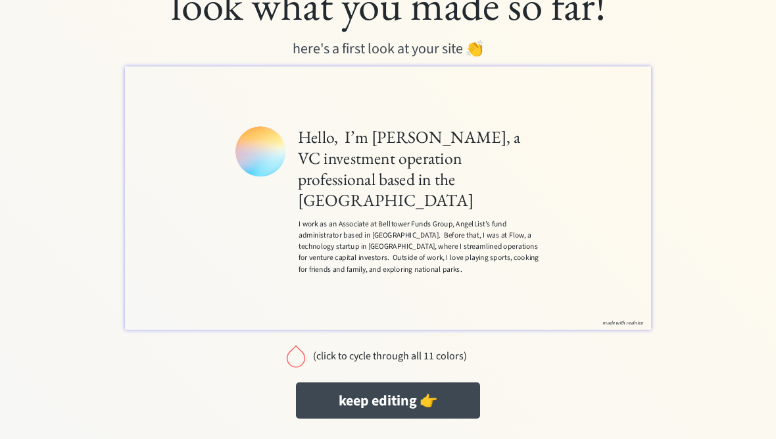
click at [433, 405] on button "keep editing 👉" at bounding box center [388, 400] width 184 height 36
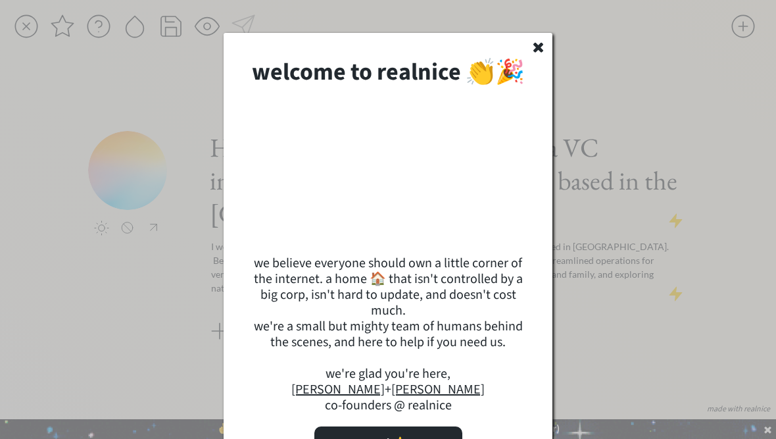
click at [539, 50] on use at bounding box center [539, 48] width 10 height 10
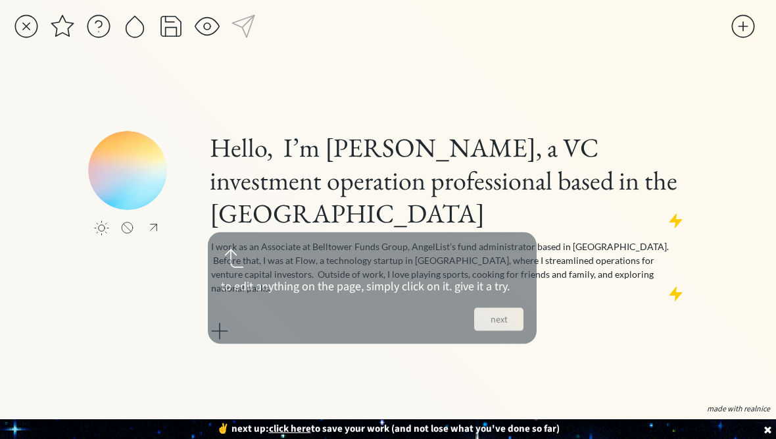
click at [126, 197] on input "file" at bounding box center [127, 170] width 79 height 79
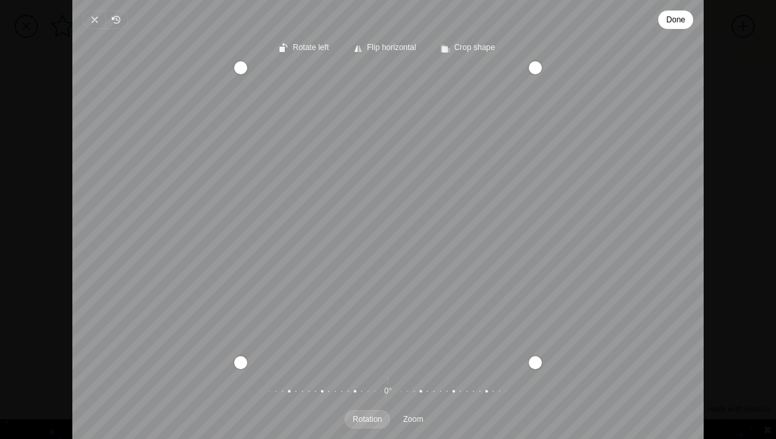
click at [671, 16] on span "Done" at bounding box center [675, 20] width 19 height 16
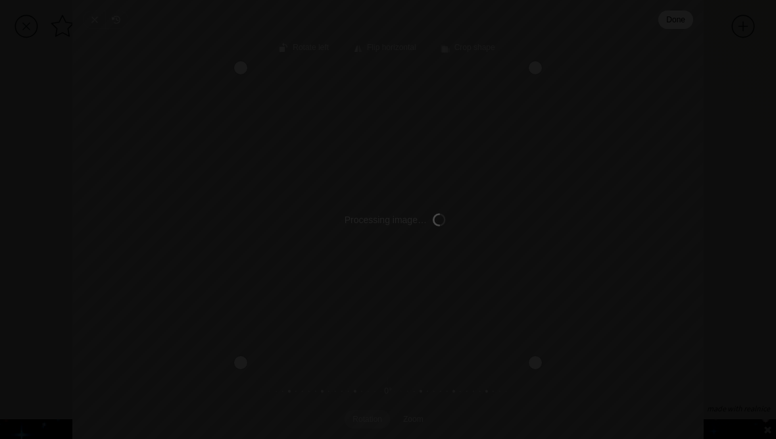
type input "C:\fakepath\IMG_2903.png"
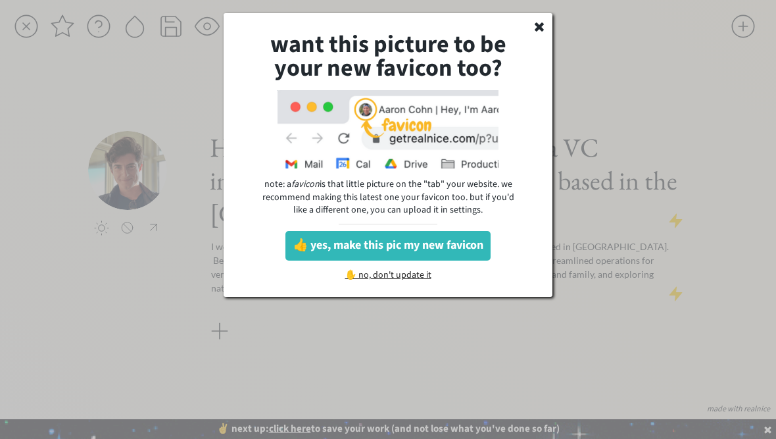
click at [474, 245] on button "👍 yes, make this pic my new favicon" at bounding box center [388, 246] width 205 height 30
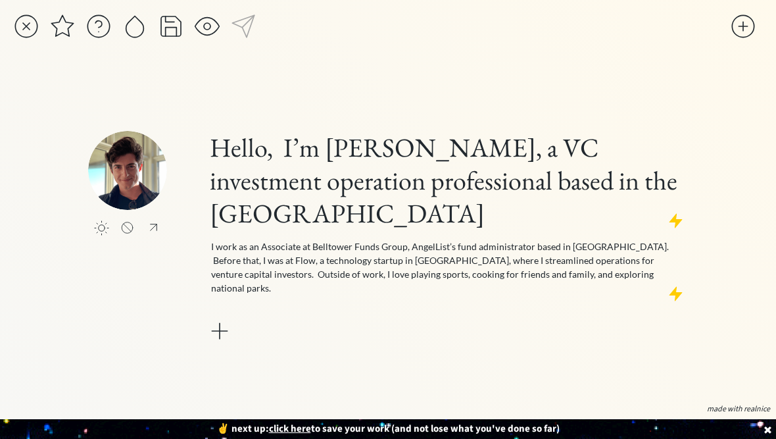
click at [469, 191] on h1 "Hello, I’m Michael Guidi, a VC investment operation professional based in the B…" at bounding box center [448, 180] width 476 height 99
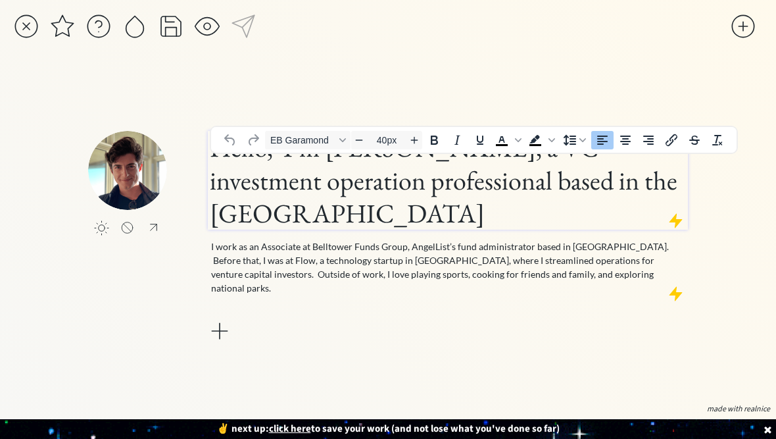
click at [444, 206] on h1 "Hello, I’m Michael Guidi, a VC investment operation professional based in the B…" at bounding box center [448, 180] width 476 height 99
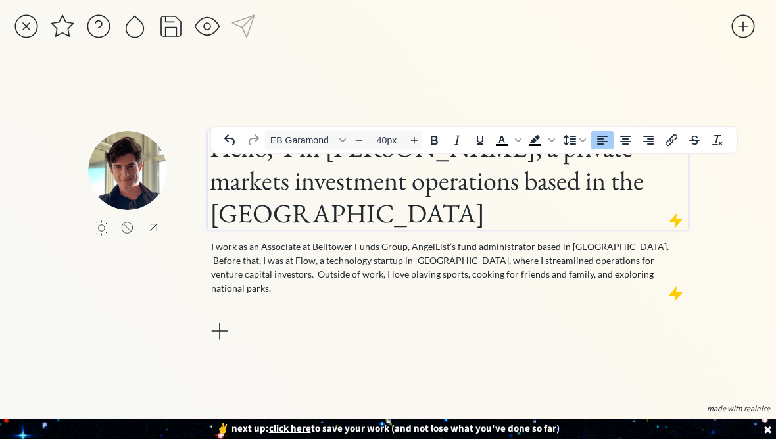
click at [318, 202] on h1 "Hello, I’m Michael Guidi, a private markets investment operations based in the …" at bounding box center [448, 180] width 476 height 99
click at [444, 205] on h1 "Hello, I’m Michael Guidi, a private markets investment operations based in the …" at bounding box center [448, 180] width 476 height 99
click at [328, 213] on h1 "Hello, I’m Michael Guidi, a private markets investment operations based in the …" at bounding box center [448, 180] width 476 height 99
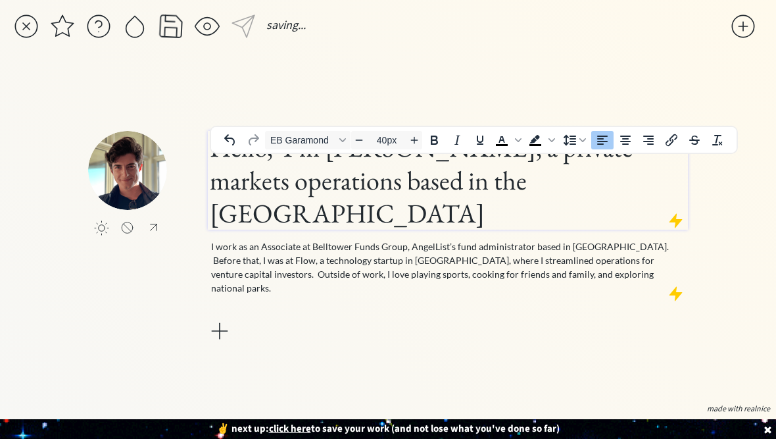
click at [314, 204] on h1 "Hello, I’m Michael Guidi, a private markets operations based in the Bay Area" at bounding box center [448, 180] width 476 height 99
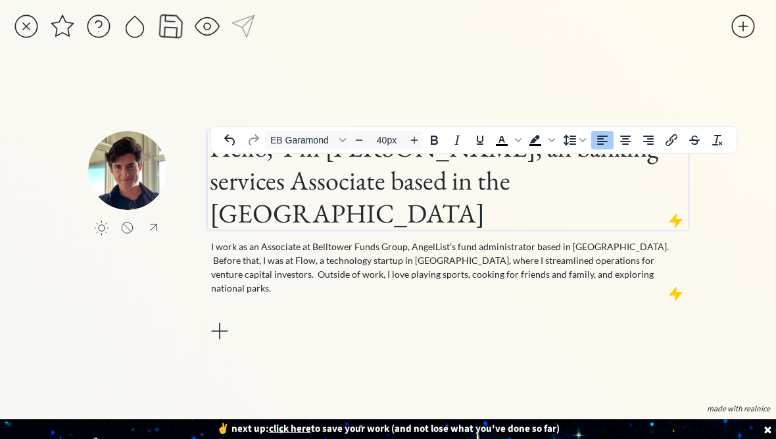
click at [509, 166] on h1 "Hello, I’m Michael Guidi, an banking services Associate based in the Bay Area" at bounding box center [448, 180] width 476 height 99
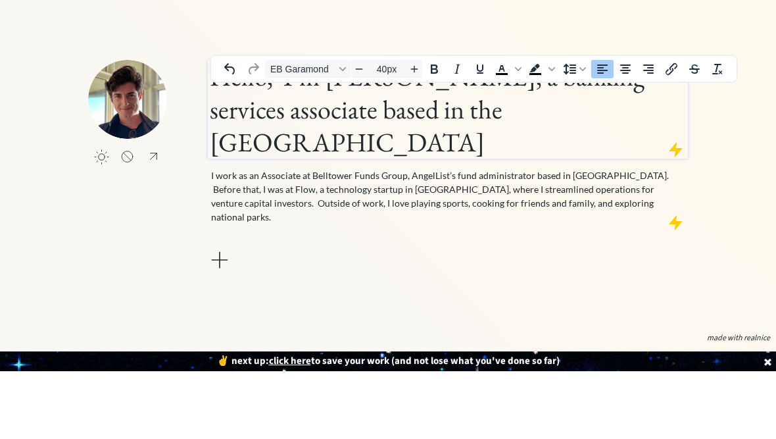
scroll to position [49, 0]
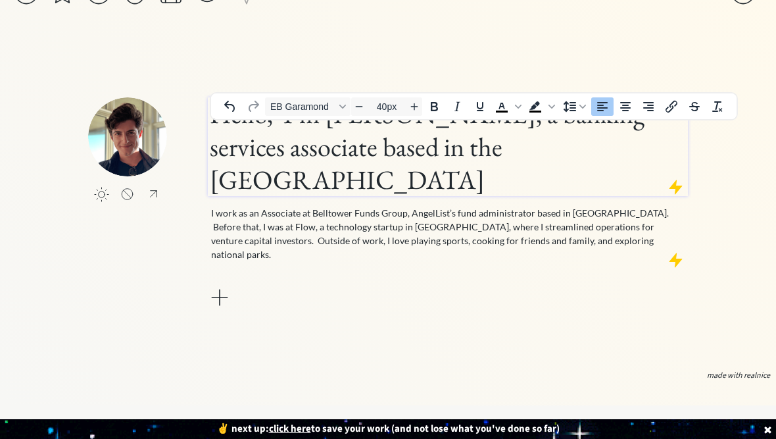
click at [620, 206] on p "I work as an Associate at Belltower Funds Group, AngelList’s fund administrator…" at bounding box center [448, 233] width 474 height 55
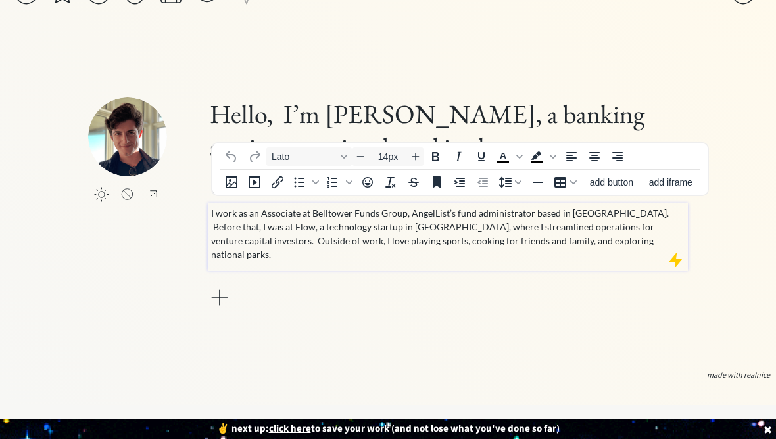
click at [570, 206] on p "I work as an Associate at Belltower Funds Group, AngelList’s fund administrator…" at bounding box center [448, 233] width 474 height 55
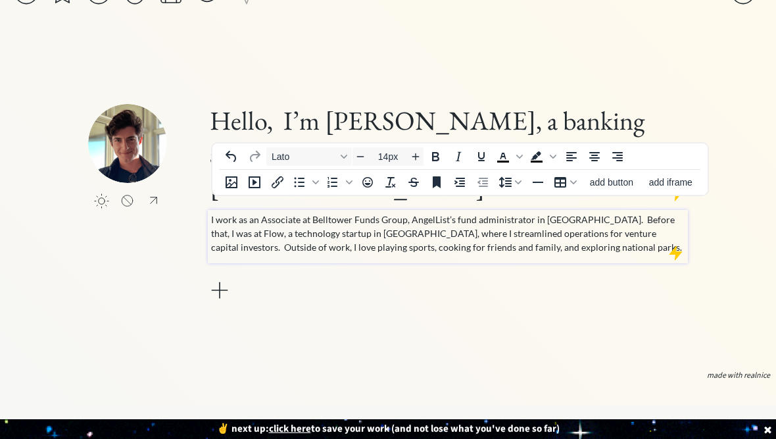
click at [453, 316] on div "click to upload a picture Hello, I’m Michael Guidi, a banking services associat…" at bounding box center [388, 204] width 600 height 324
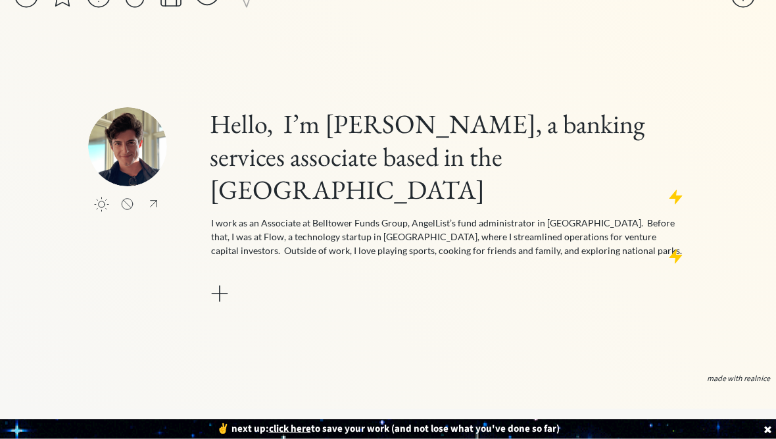
scroll to position [0, 0]
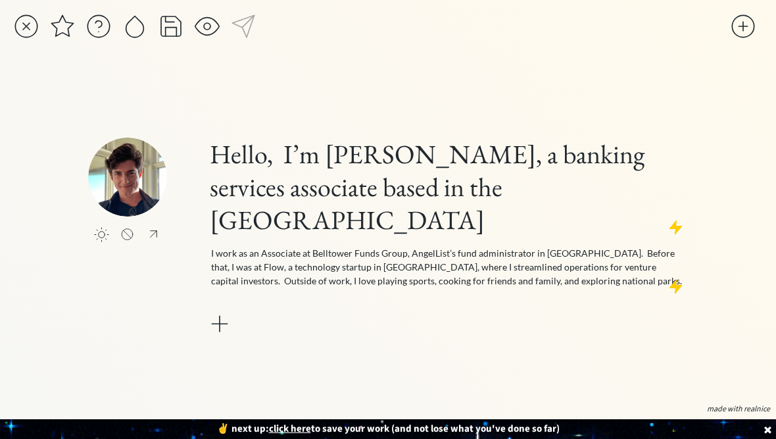
click at [737, 26] on div at bounding box center [743, 26] width 26 height 26
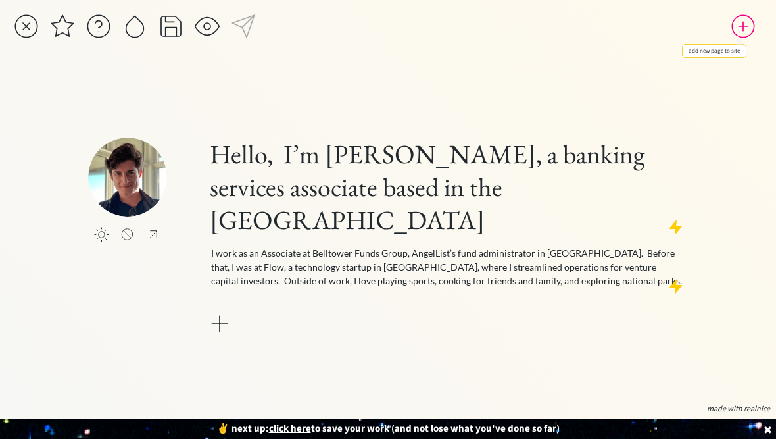
click at [745, 34] on div at bounding box center [743, 26] width 26 height 26
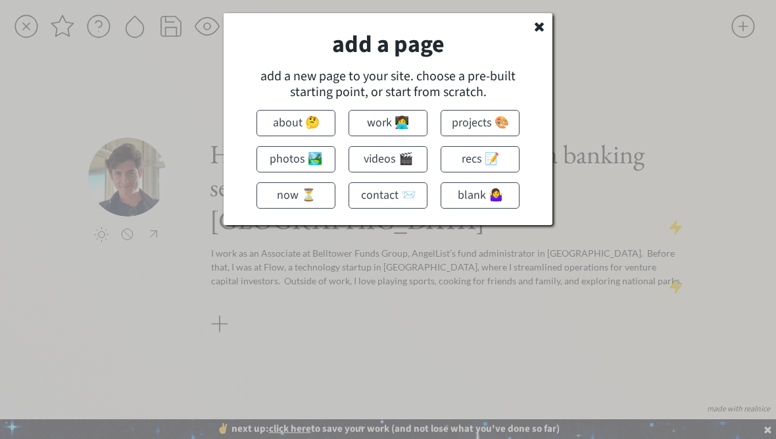
click at [399, 135] on button "work 👩‍💻" at bounding box center [388, 123] width 79 height 26
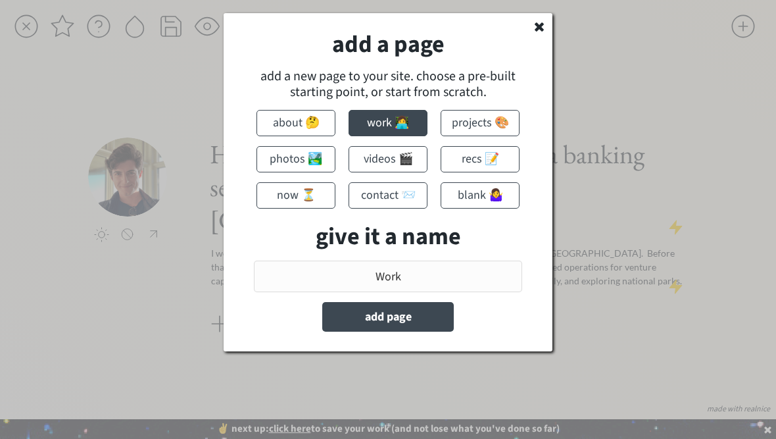
click at [318, 114] on button "about 🤔" at bounding box center [296, 123] width 79 height 26
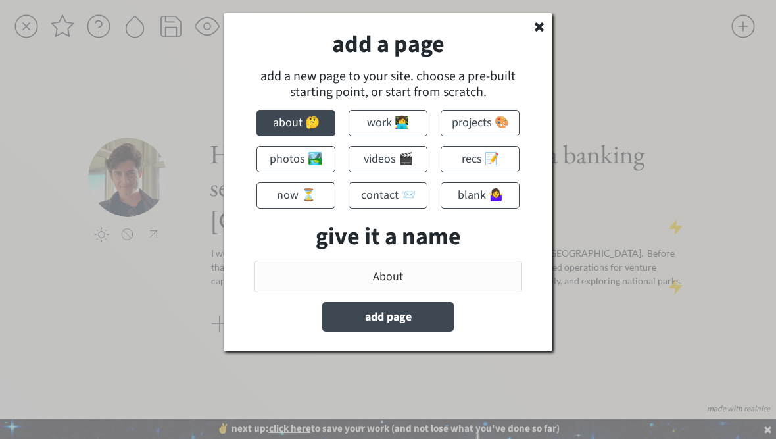
click at [402, 129] on button "work 👩‍💻" at bounding box center [388, 123] width 79 height 26
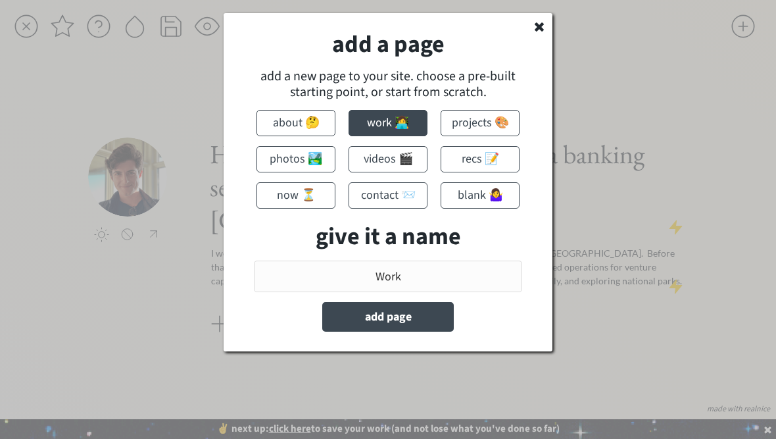
click at [487, 122] on button "projects 🎨" at bounding box center [480, 123] width 79 height 26
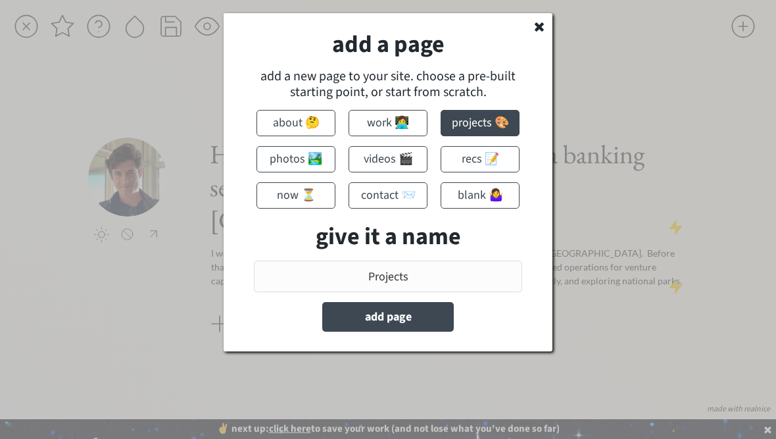
click at [493, 159] on button "recs 📝" at bounding box center [480, 159] width 79 height 26
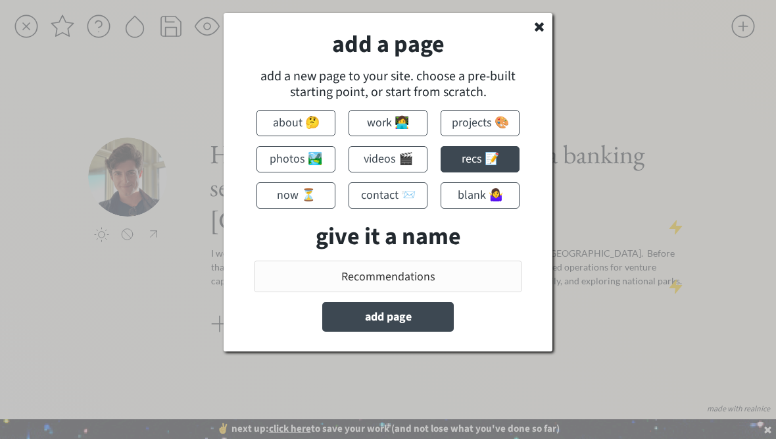
click at [405, 159] on button "videos 🎬" at bounding box center [388, 159] width 79 height 26
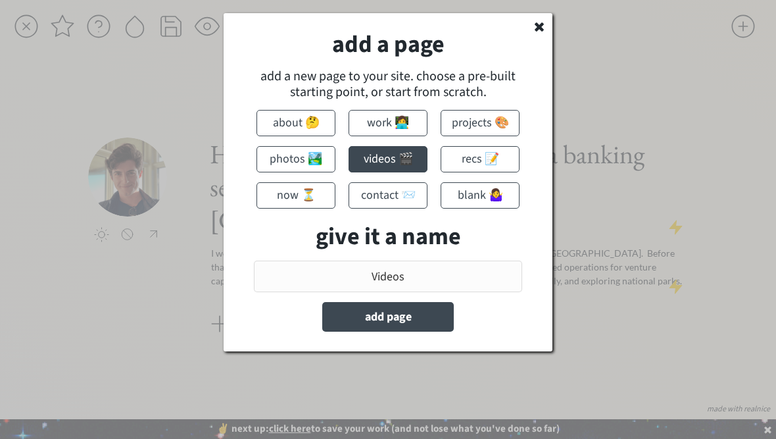
click at [296, 164] on button "photos 🏞️" at bounding box center [296, 159] width 79 height 26
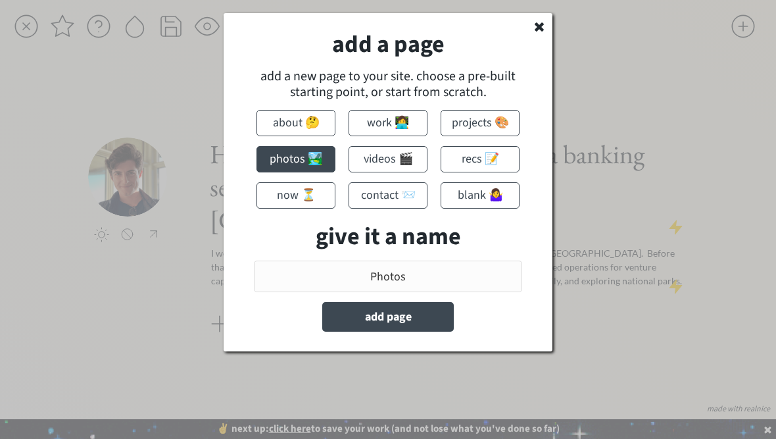
click at [322, 192] on button "now ⏳" at bounding box center [296, 195] width 79 height 26
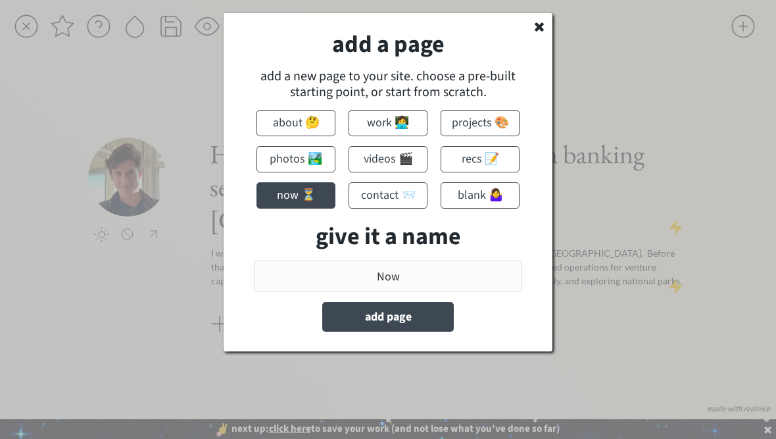
click at [411, 189] on button "contact 📨" at bounding box center [388, 195] width 79 height 26
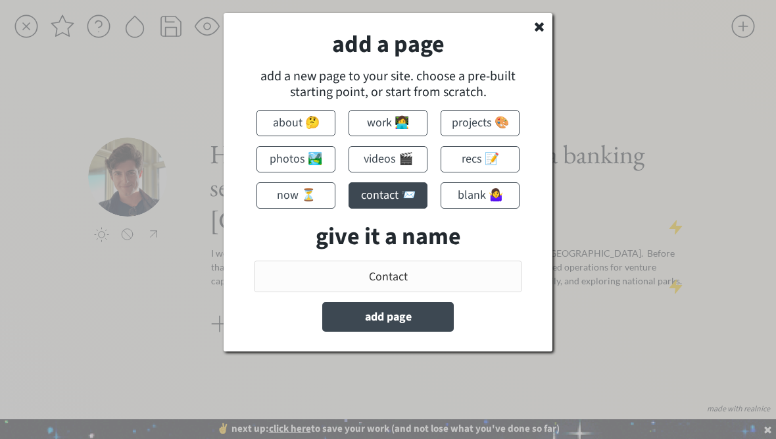
click at [401, 122] on button "work 👩‍💻" at bounding box center [388, 123] width 79 height 26
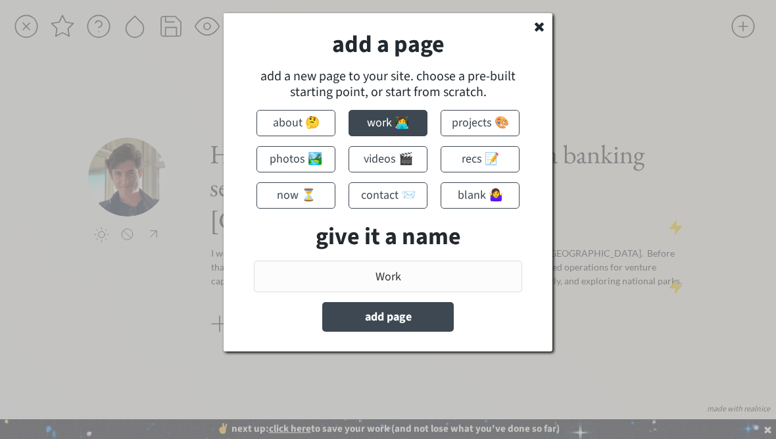
click at [439, 280] on input "input" at bounding box center [388, 277] width 268 height 32
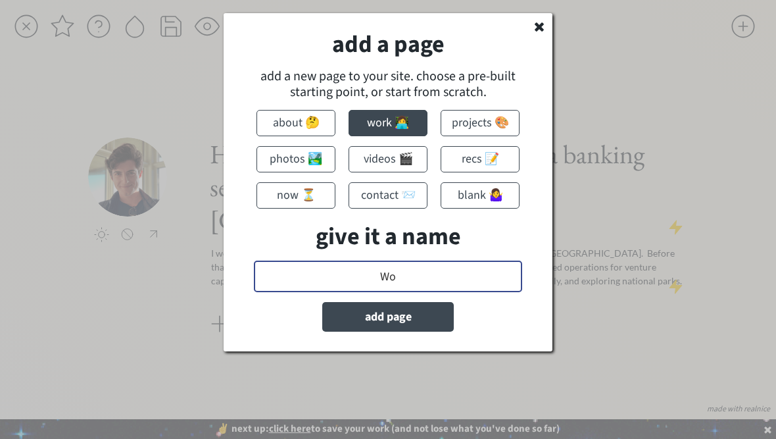
type input "W"
type input "LinkedIn"
click at [430, 315] on button "add page" at bounding box center [388, 317] width 132 height 30
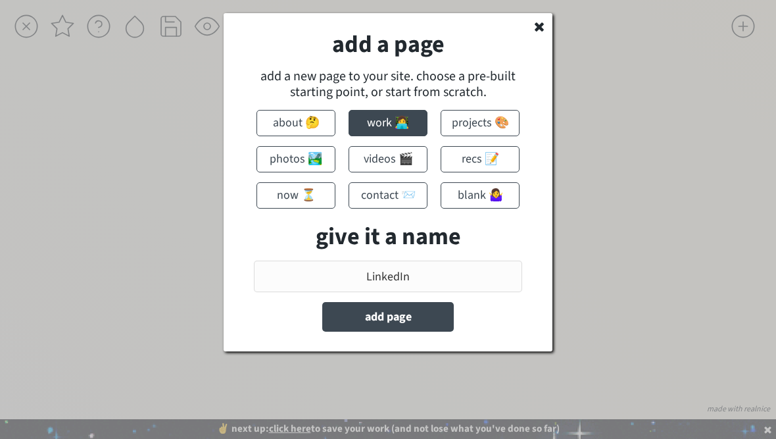
click at [424, 322] on button "add page" at bounding box center [388, 317] width 132 height 30
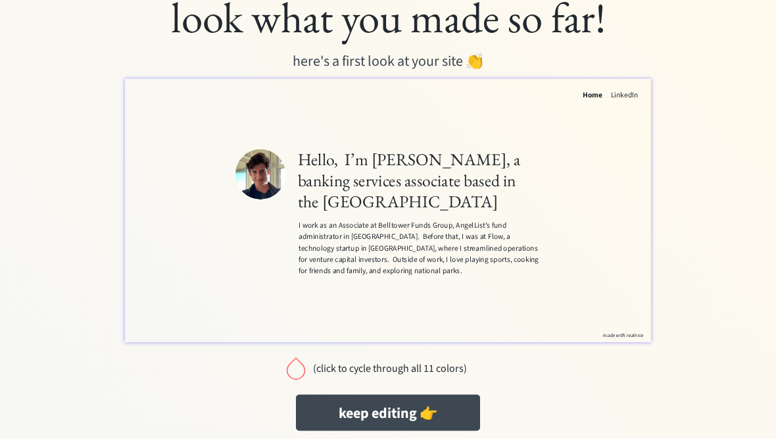
scroll to position [26, 0]
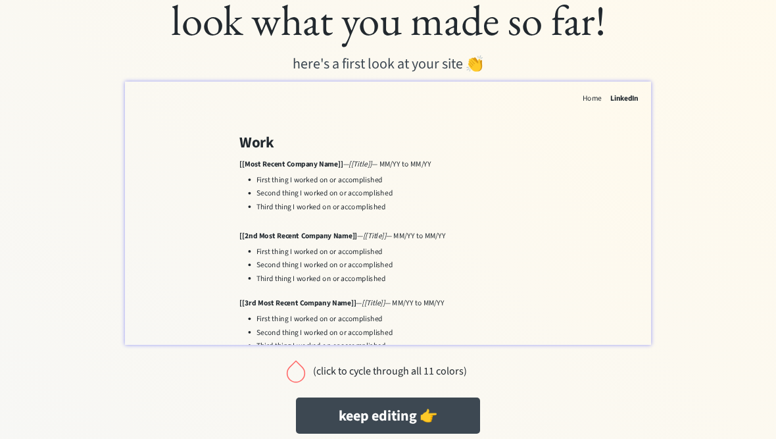
scroll to position [0, 0]
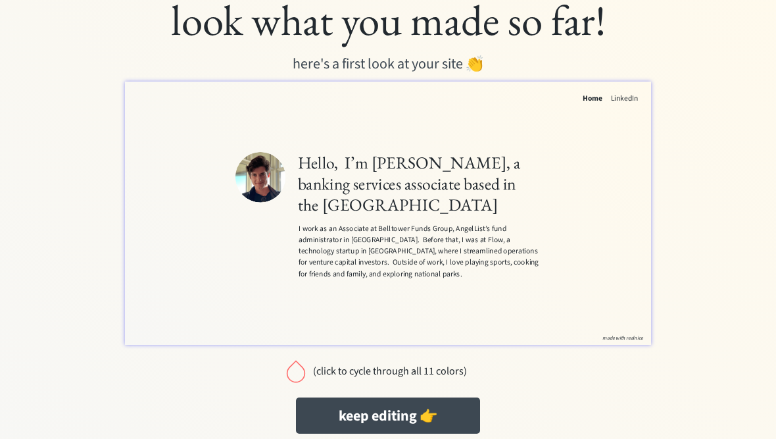
click at [402, 422] on button "keep editing 👉" at bounding box center [388, 415] width 184 height 36
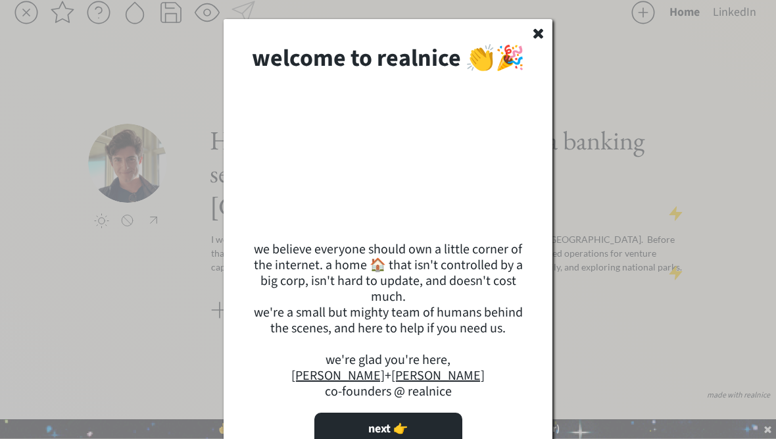
click at [536, 37] on use at bounding box center [539, 35] width 10 height 10
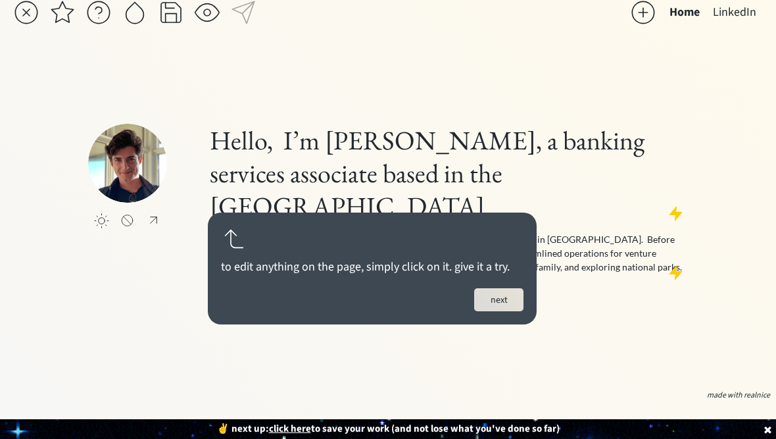
click at [501, 297] on button "next" at bounding box center [498, 299] width 49 height 23
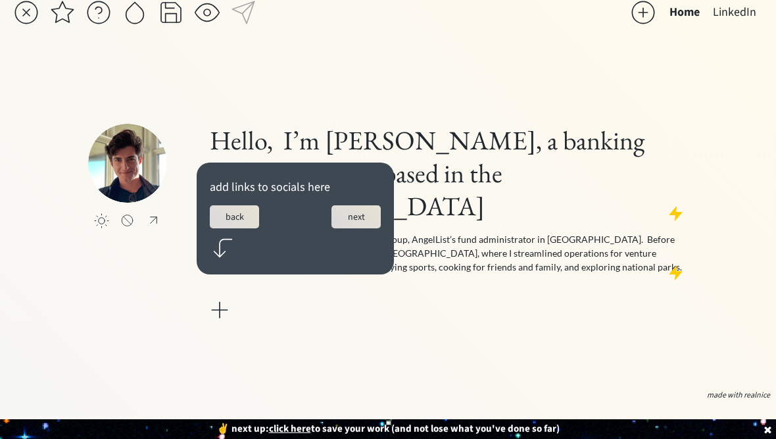
click at [739, 13] on button "LinkedIn" at bounding box center [735, 12] width 57 height 26
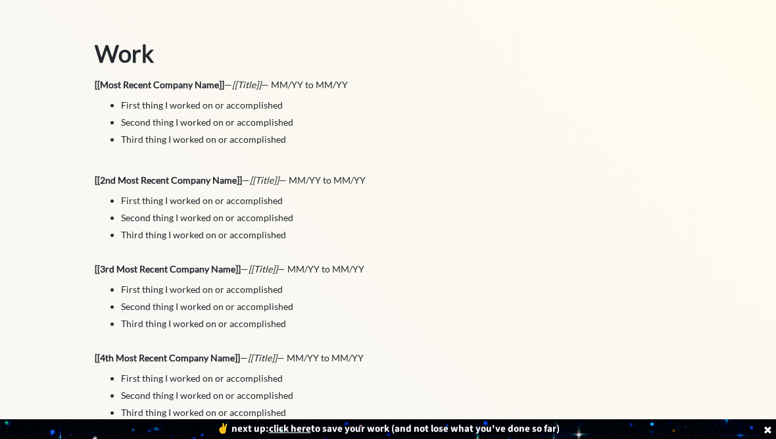
scroll to position [0, 0]
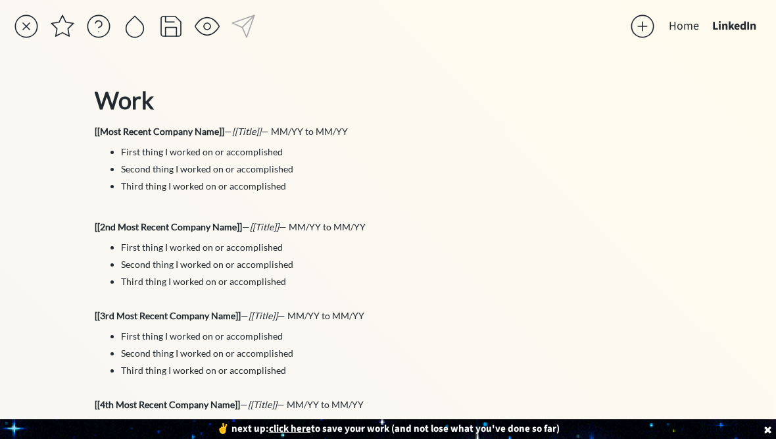
click at [739, 36] on button "LinkedIn" at bounding box center [734, 26] width 57 height 26
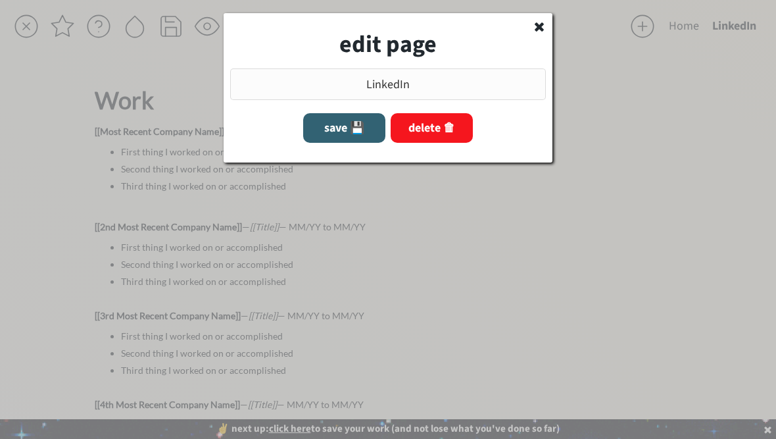
click at [455, 130] on button "delete 🗑" at bounding box center [432, 128] width 82 height 30
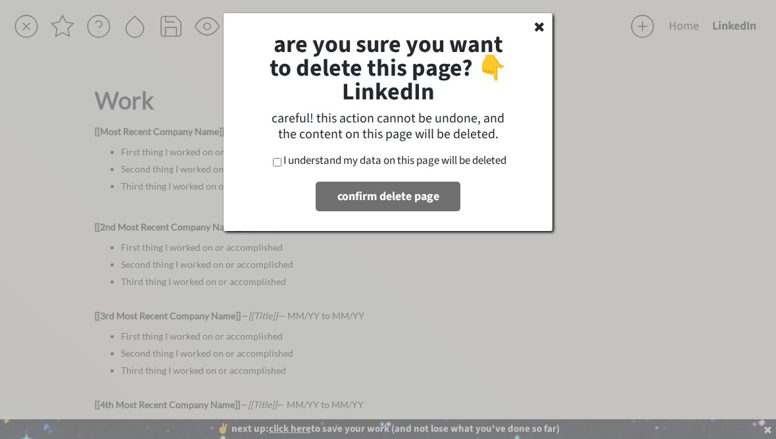
click at [284, 166] on label "I understand my data on this page will be deleted" at bounding box center [395, 161] width 223 height 16
click at [282, 166] on input "I understand my data on this page will be deleted" at bounding box center [277, 162] width 9 height 9
checkbox input "true"
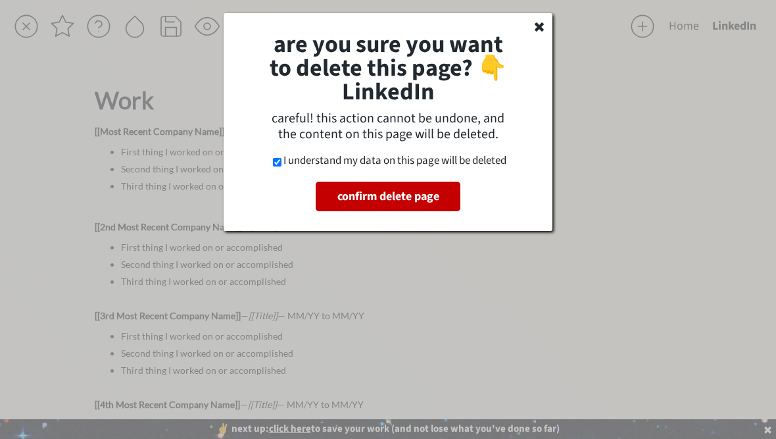
click at [393, 195] on button "confirm delete page" at bounding box center [388, 197] width 145 height 30
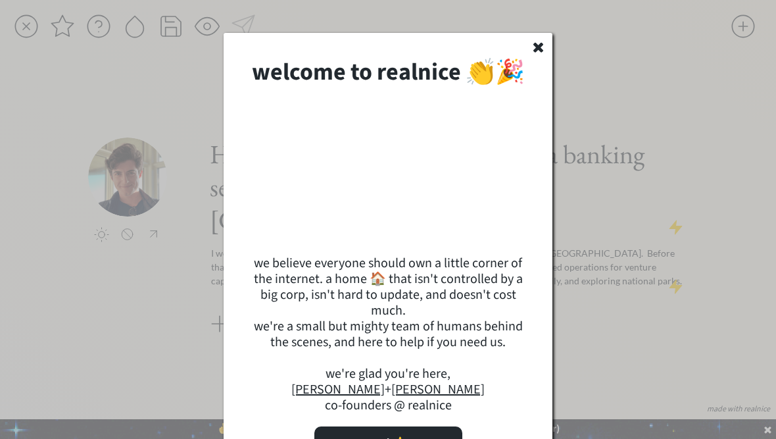
click at [539, 50] on use at bounding box center [539, 48] width 10 height 10
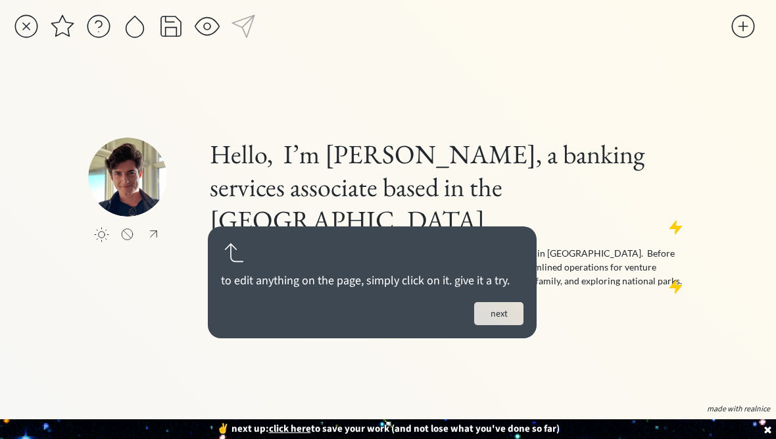
click at [295, 208] on h1 "Hello, I’m [PERSON_NAME], a banking services associate based in the [GEOGRAPHIC…" at bounding box center [448, 186] width 476 height 99
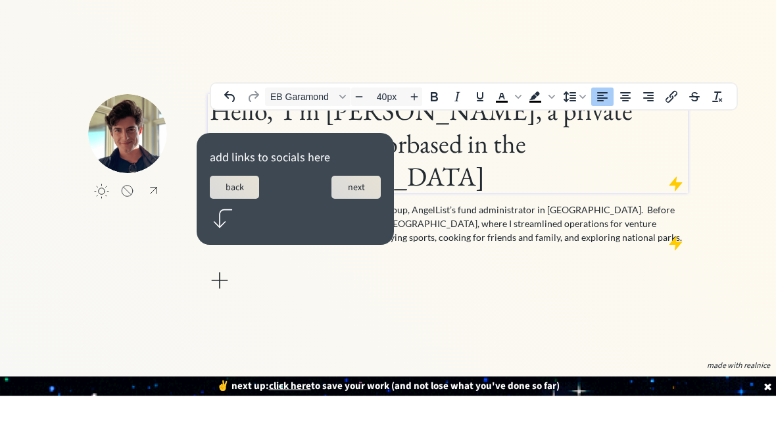
click at [359, 219] on button "next" at bounding box center [356, 230] width 49 height 23
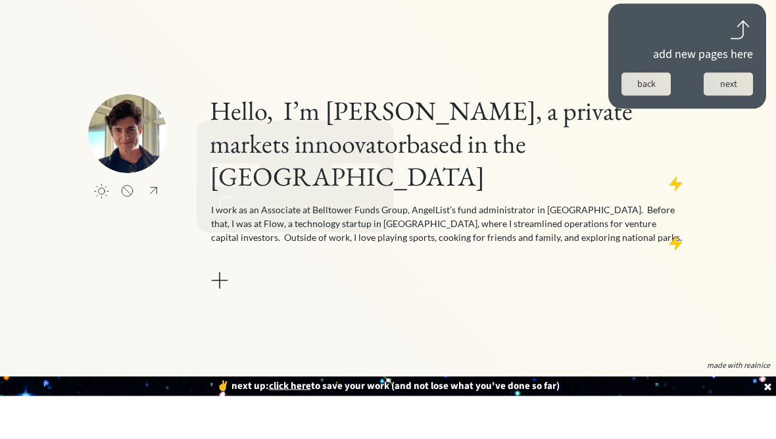
scroll to position [43, 0]
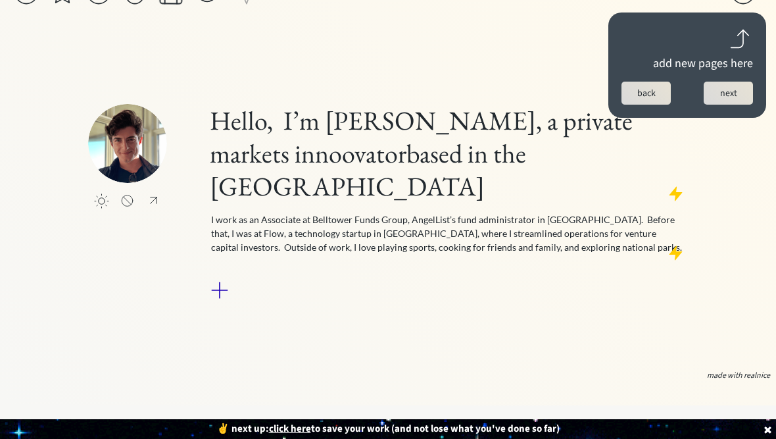
click at [220, 277] on div at bounding box center [220, 290] width 26 height 26
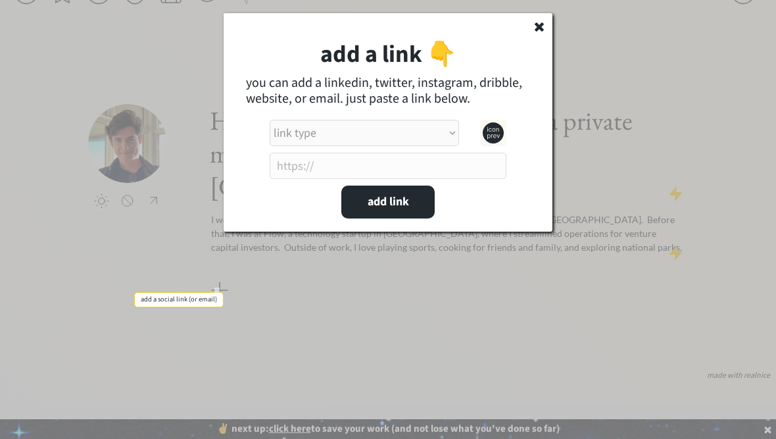
click at [378, 132] on select "link type apple music apple podcasts beehiiv behance bluesky calendar discord d…" at bounding box center [364, 133] width 189 height 26
select select ""linkedin""
click at [403, 166] on input "input" at bounding box center [388, 166] width 237 height 26
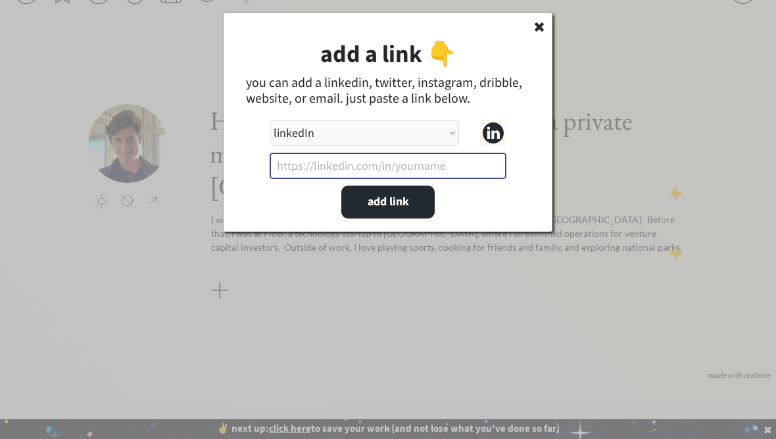
scroll to position [43, 0]
click at [347, 162] on input "input" at bounding box center [388, 166] width 237 height 26
paste input "[URL][DOMAIN_NAME]"
type input "[URL][DOMAIN_NAME]"
click at [396, 201] on button "add link" at bounding box center [387, 202] width 93 height 33
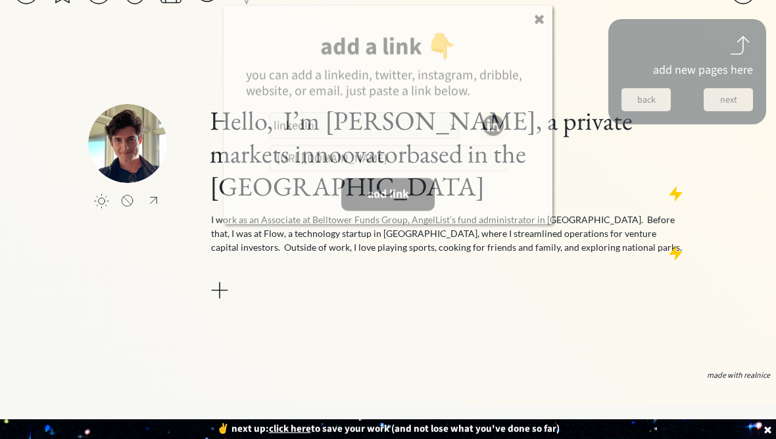
select select ""PLACEHOLDER_1427118222253""
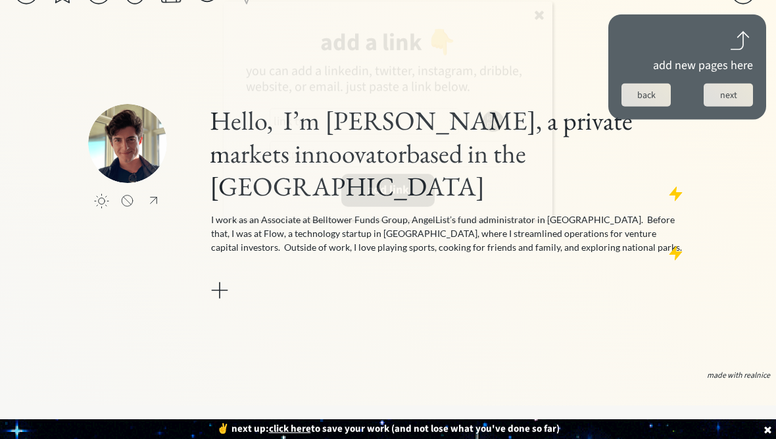
scroll to position [43, 0]
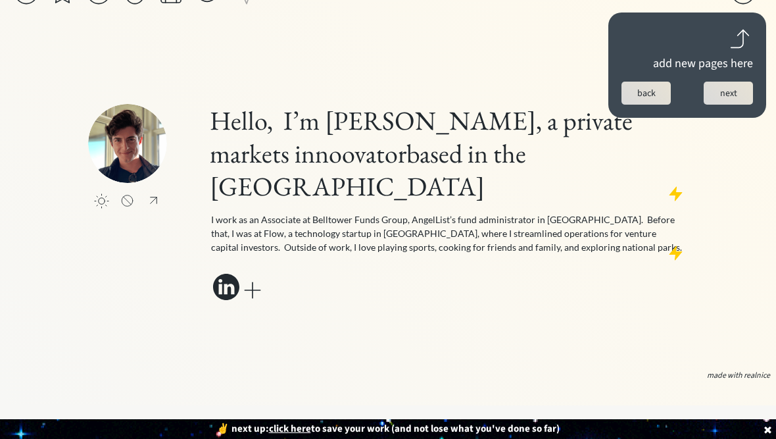
click at [326, 170] on h1 "Hello, I’m [PERSON_NAME], a private markets innoovatorbased in the [GEOGRAPHIC_…" at bounding box center [448, 153] width 476 height 99
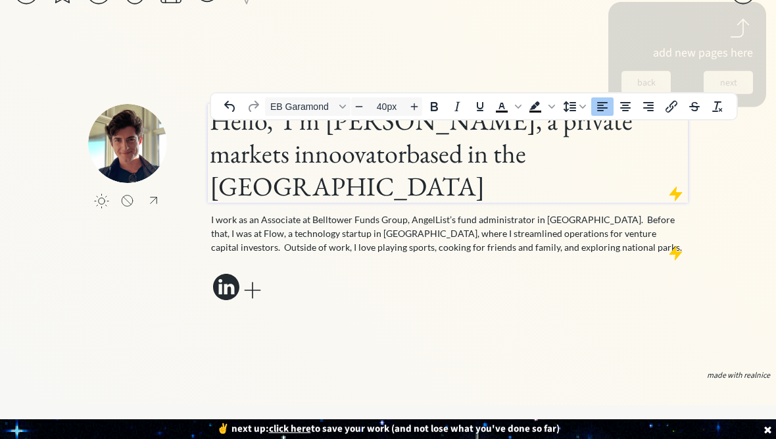
scroll to position [43, 0]
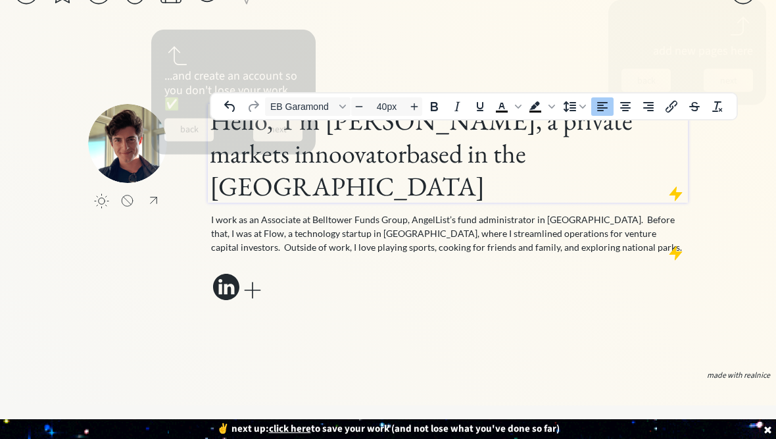
click at [322, 166] on h1 "Hello, I’m [PERSON_NAME], a private markets innoovatorbased in the [GEOGRAPHIC_…" at bounding box center [448, 153] width 476 height 99
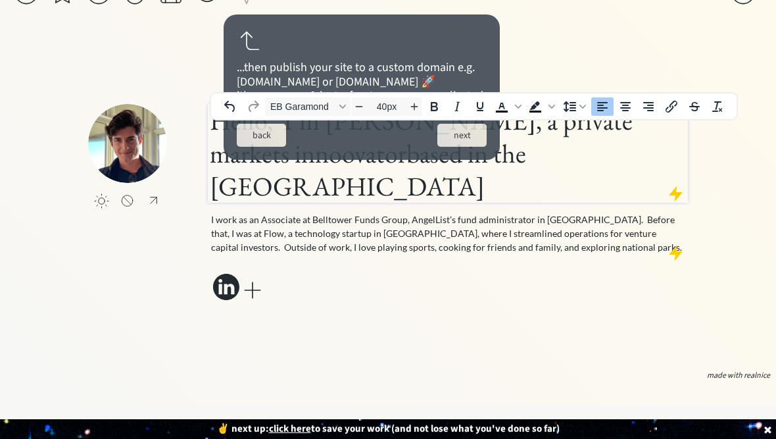
click at [342, 157] on div "...then publish your site to a custom domain e.g. [DOMAIN_NAME] or [DOMAIN_NAME…" at bounding box center [362, 86] width 276 height 145
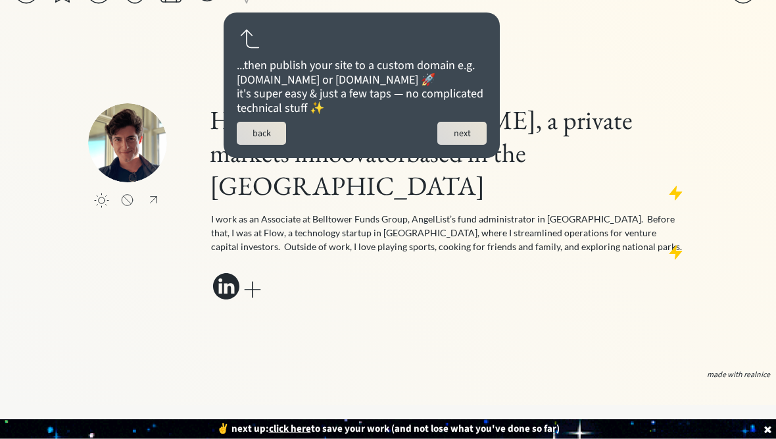
click at [556, 65] on div "click to upload a picture Hello, I’m [PERSON_NAME], a private markets innoovato…" at bounding box center [388, 204] width 600 height 324
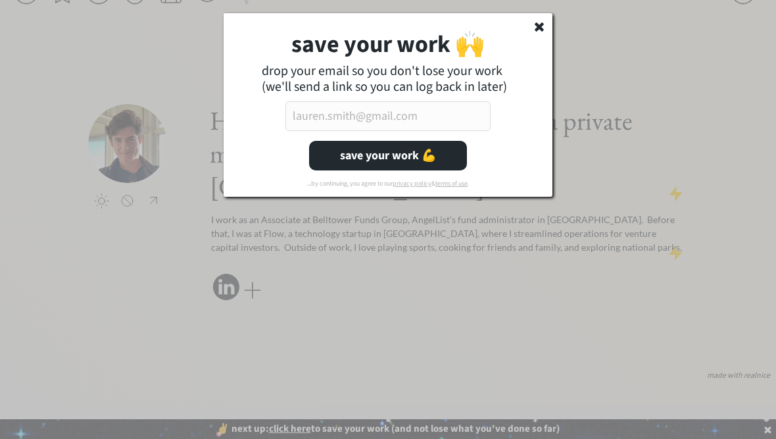
click at [543, 31] on use at bounding box center [539, 26] width 9 height 9
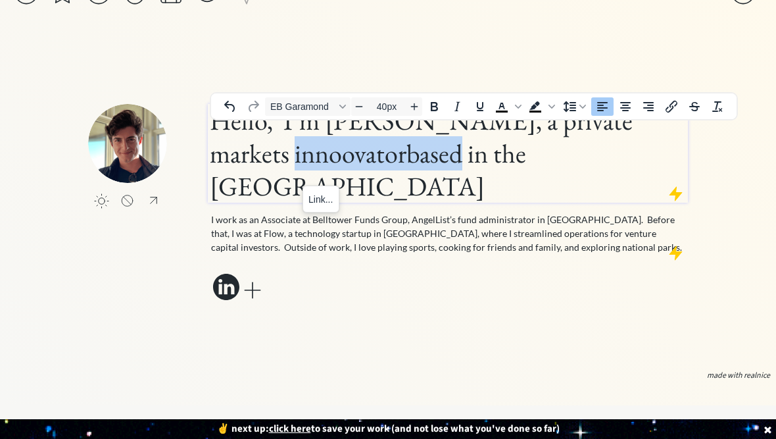
scroll to position [43, 0]
click at [426, 157] on h1 "Hello, I’m [PERSON_NAME], a private markets innoovatorbased in the [GEOGRAPHIC_…" at bounding box center [448, 153] width 476 height 99
click at [318, 163] on h1 "Hello, I’m [PERSON_NAME], a private markets innoovatorbased in the [GEOGRAPHIC_…" at bounding box center [448, 153] width 476 height 99
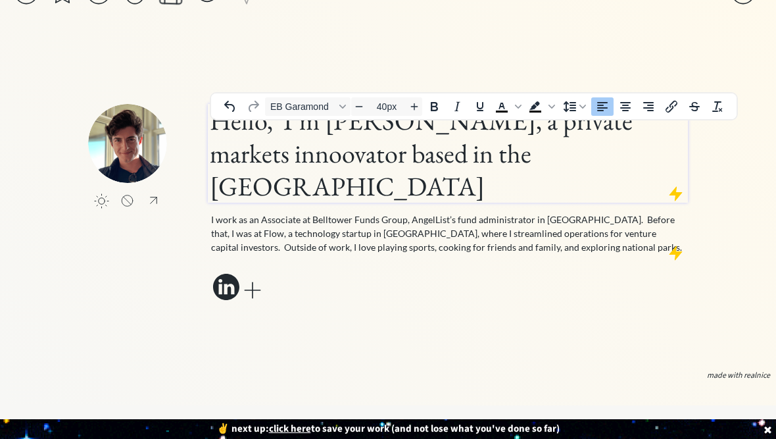
click at [284, 170] on h1 "Hello, I’m [PERSON_NAME], a private markets innoovator based in the [GEOGRAPHIC…" at bounding box center [448, 153] width 476 height 99
click at [279, 158] on h1 "Hello, I’m [PERSON_NAME], a private markets innoovator based in the [GEOGRAPHIC…" at bounding box center [448, 153] width 476 height 99
click at [510, 57] on div "click to upload a picture Hello, I’m [PERSON_NAME], a private markets innovator…" at bounding box center [388, 204] width 600 height 324
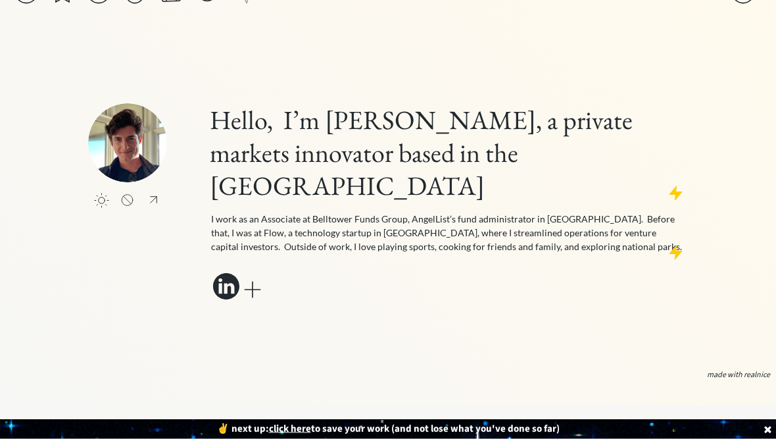
scroll to position [43, 0]
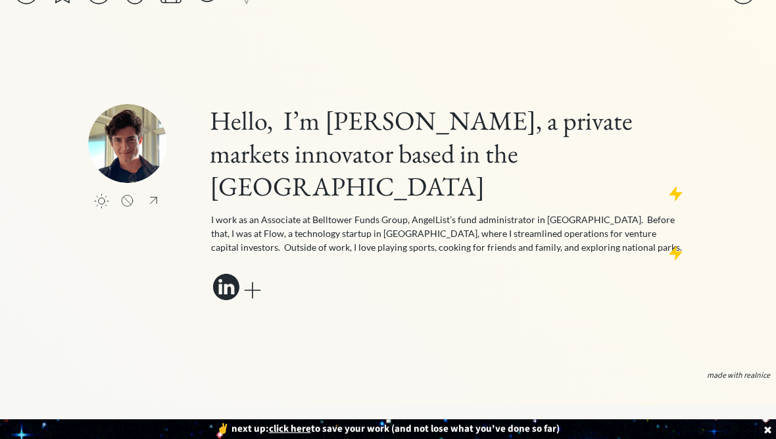
click at [294, 429] on u "click here" at bounding box center [290, 429] width 42 height 14
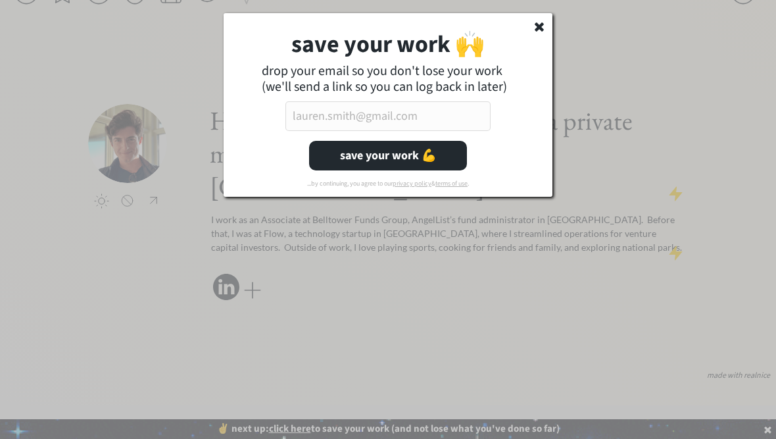
click at [372, 124] on input "email" at bounding box center [388, 116] width 205 height 30
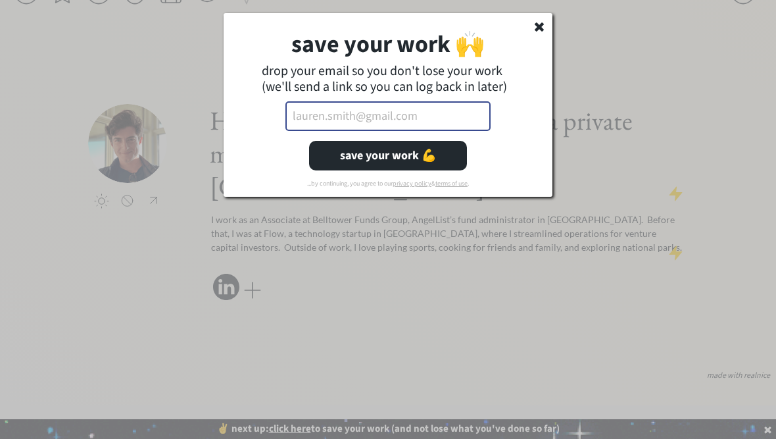
scroll to position [43, 0]
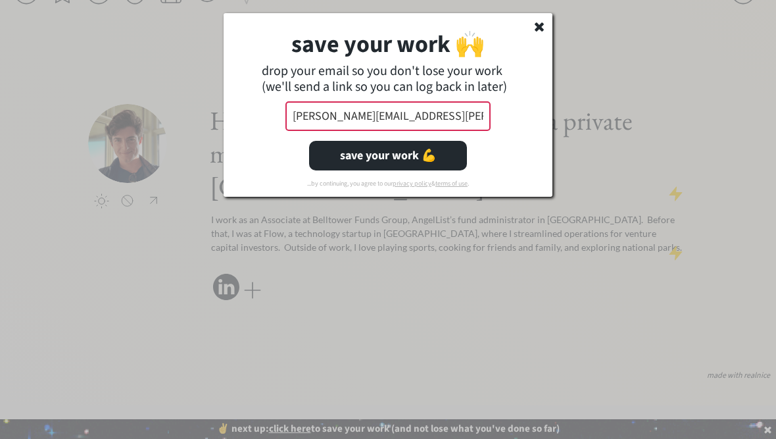
type input "[PERSON_NAME][EMAIL_ADDRESS][PERSON_NAME][DOMAIN_NAME]"
click at [414, 151] on button "save your work 💪" at bounding box center [388, 156] width 158 height 30
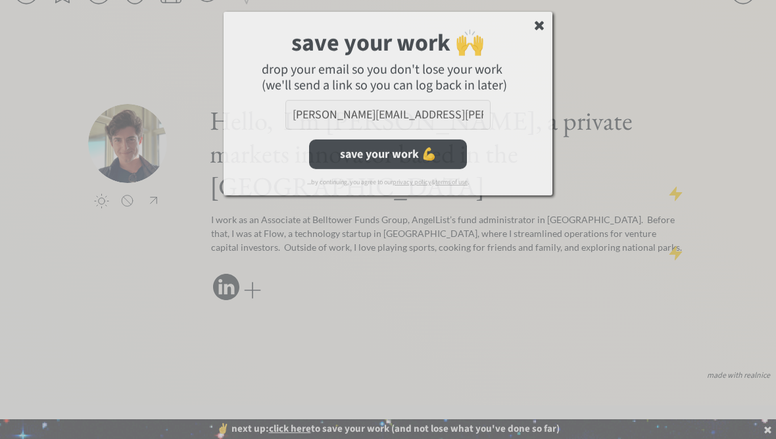
scroll to position [43, 0]
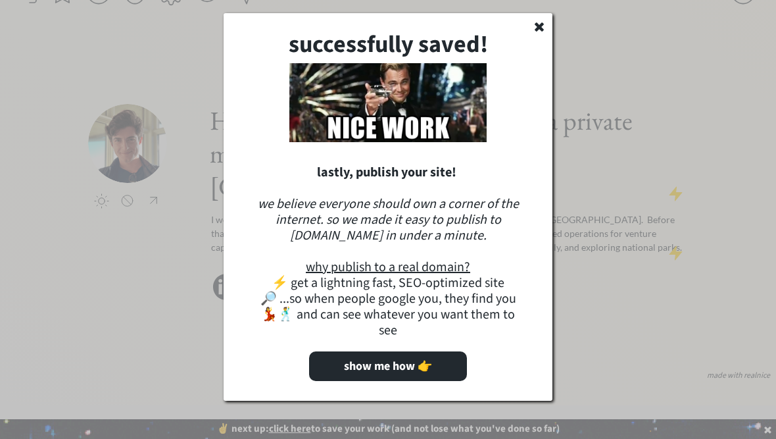
click at [393, 351] on button "show me how 👉" at bounding box center [388, 366] width 158 height 30
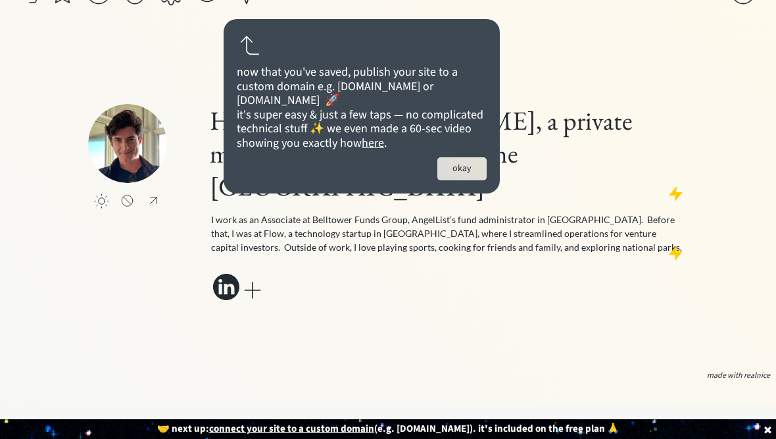
click at [461, 176] on button "okay" at bounding box center [461, 168] width 49 height 23
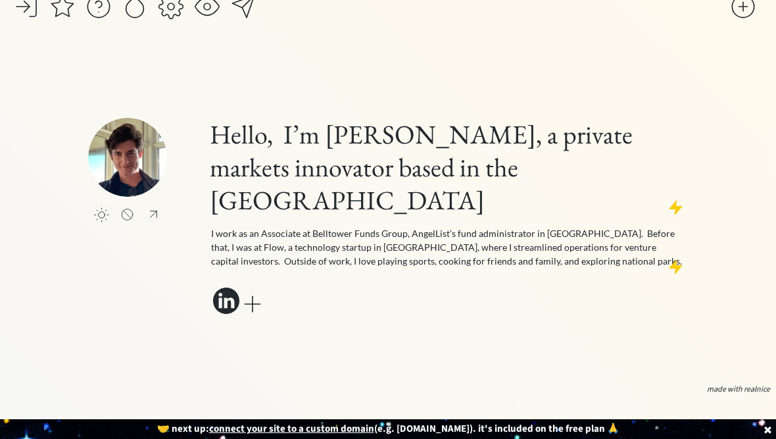
scroll to position [0, 0]
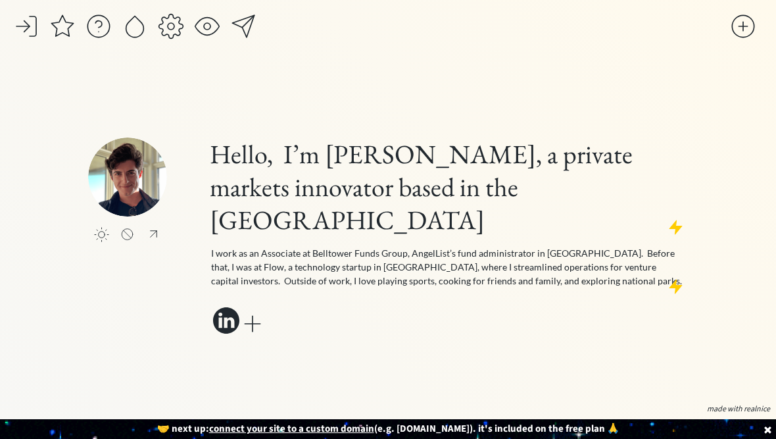
click at [243, 36] on div at bounding box center [243, 26] width 26 height 26
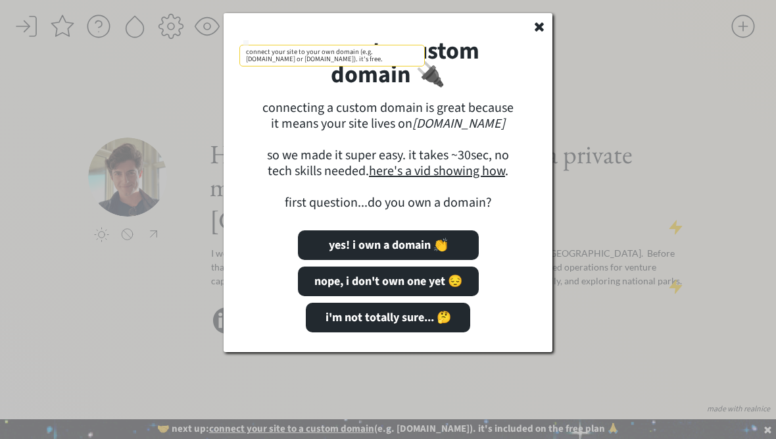
click at [444, 287] on button "nope, i don't own one yet 😔" at bounding box center [388, 281] width 181 height 30
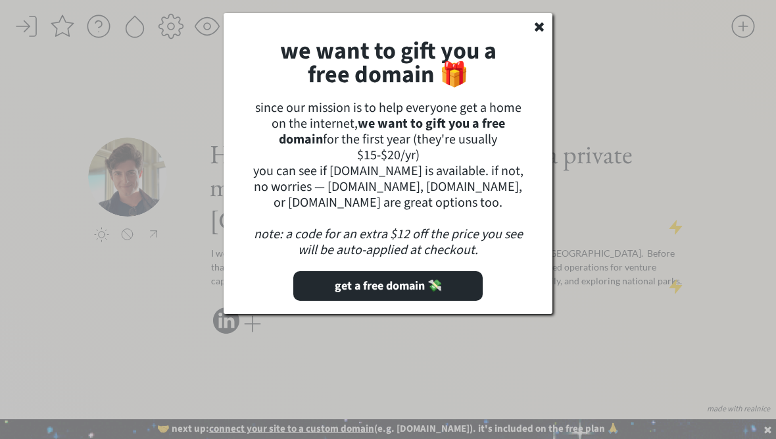
click at [426, 286] on button "get a free domain 💸" at bounding box center [387, 286] width 189 height 30
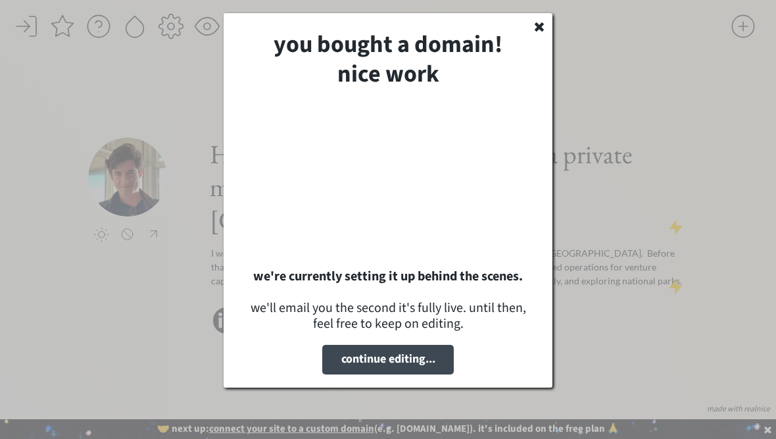
click at [545, 25] on icon at bounding box center [539, 26] width 13 height 13
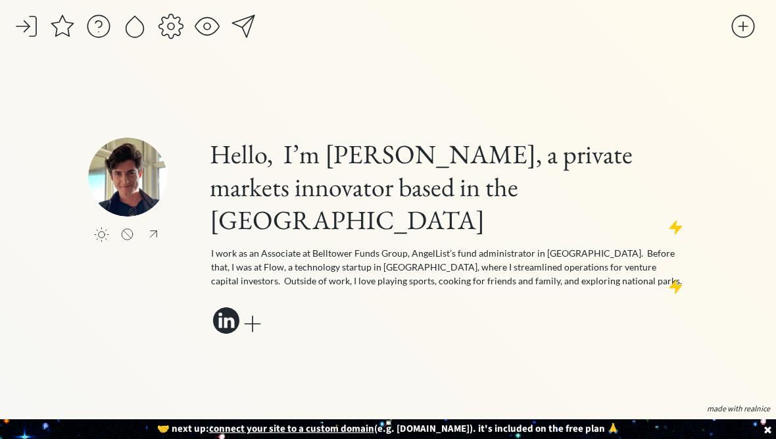
click at [584, 246] on p "I work as an Associate at Belltower Funds Group, AngelList’s fund administrator…" at bounding box center [448, 266] width 474 height 41
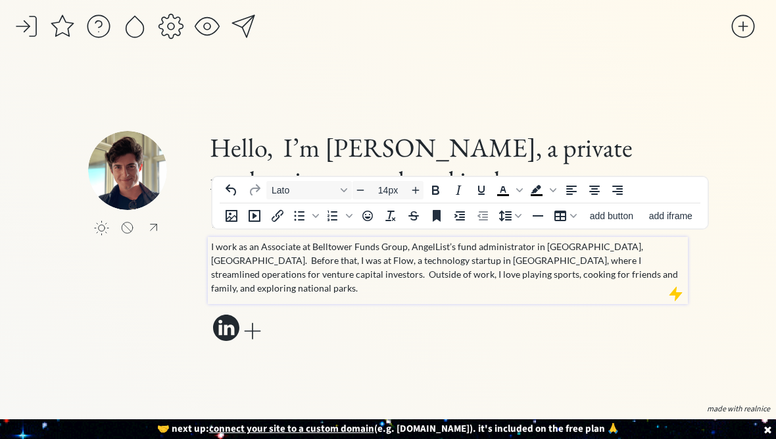
click at [345, 247] on p "I work as an Associate at Belltower Funds Group, AngelList’s fund administrator…" at bounding box center [448, 266] width 474 height 55
click at [555, 324] on div "click to upload a picture Hello, I’m Michael Guidi, a private markets innovator…" at bounding box center [388, 238] width 600 height 324
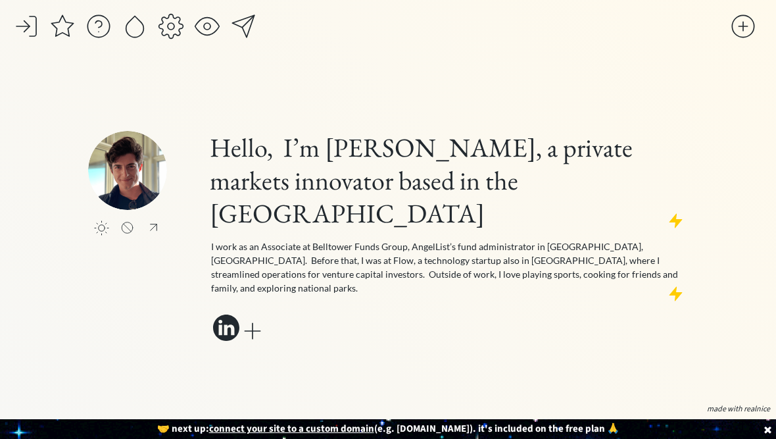
click at [125, 235] on div at bounding box center [127, 234] width 16 height 1
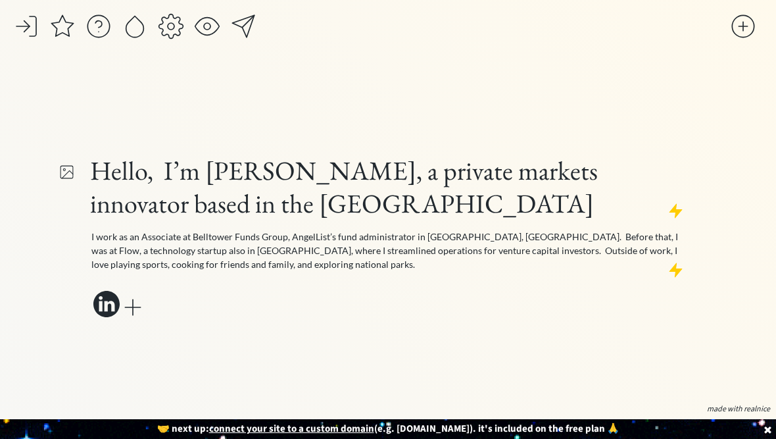
click at [69, 174] on div at bounding box center [67, 172] width 16 height 23
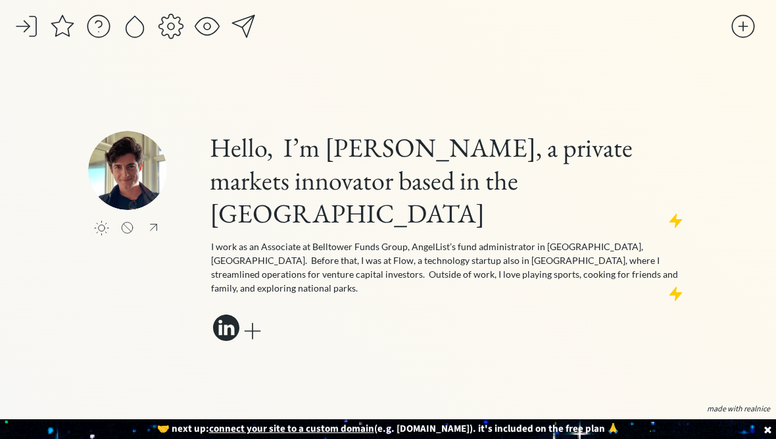
click at [99, 236] on div at bounding box center [101, 227] width 15 height 15
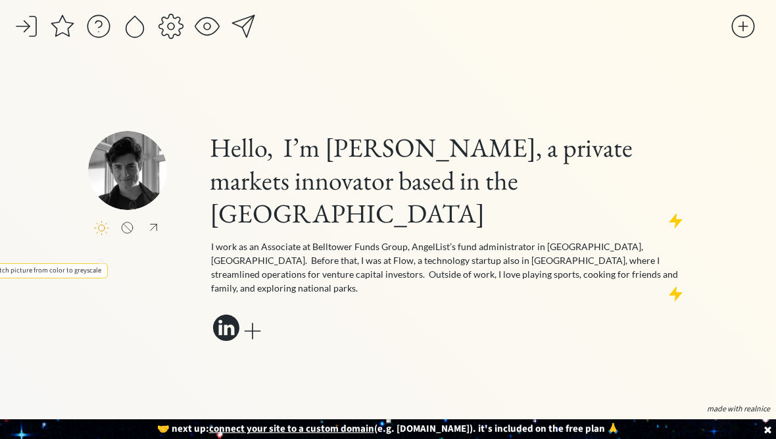
click at [101, 236] on div at bounding box center [101, 227] width 15 height 15
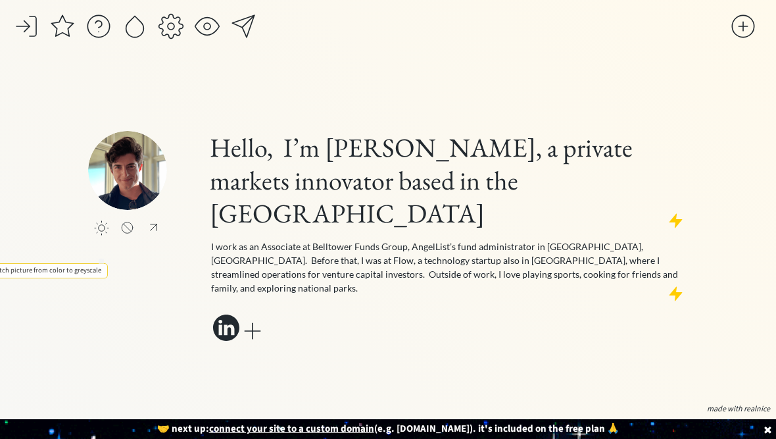
click at [31, 132] on div "saving... click to upload a picture Hello, I’m Michael Guidi, a private markets…" at bounding box center [388, 219] width 776 height 439
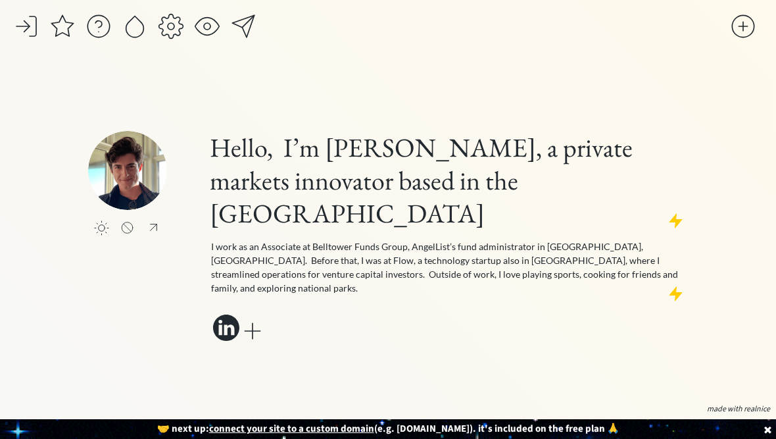
click at [155, 235] on div at bounding box center [153, 227] width 16 height 15
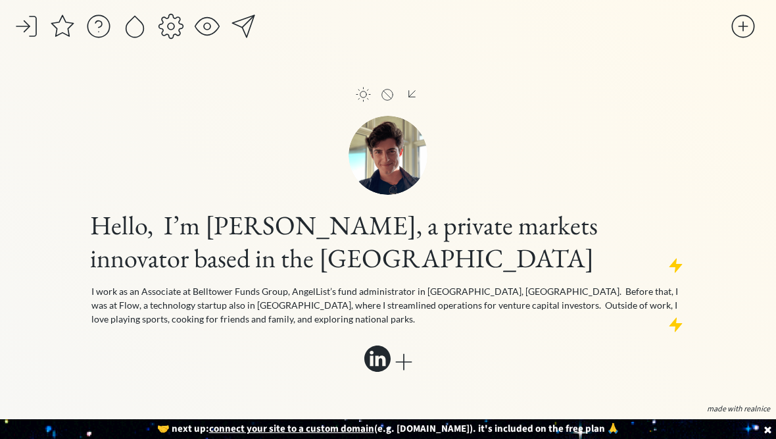
click at [417, 98] on div at bounding box center [412, 93] width 16 height 15
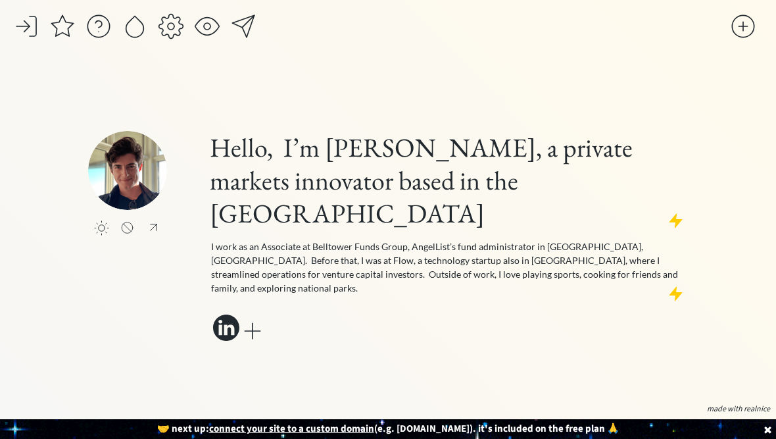
click at [145, 235] on div at bounding box center [153, 227] width 16 height 15
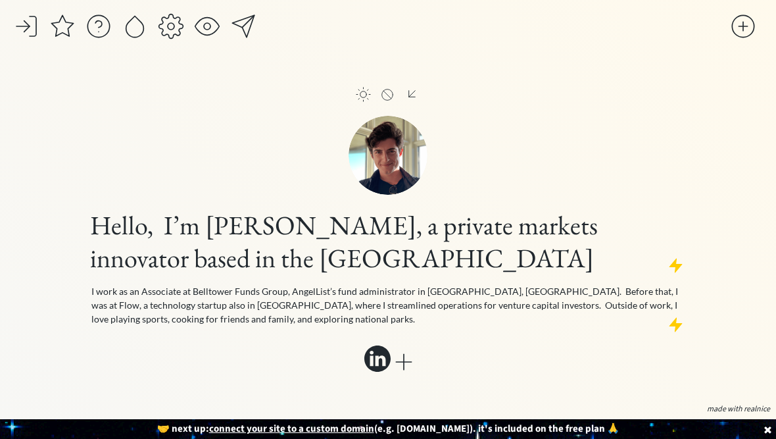
click at [354, 269] on h1 "Hello, I’m [PERSON_NAME], a private markets innovator based in the [GEOGRAPHIC_…" at bounding box center [388, 242] width 596 height 66
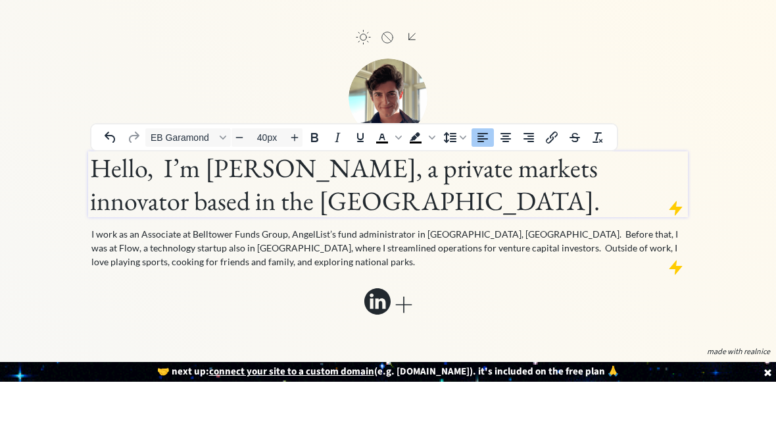
click at [544, 301] on div "click to upload a picture Hello, I’m Michael Guidi, a private markets innovator…" at bounding box center [388, 237] width 600 height 276
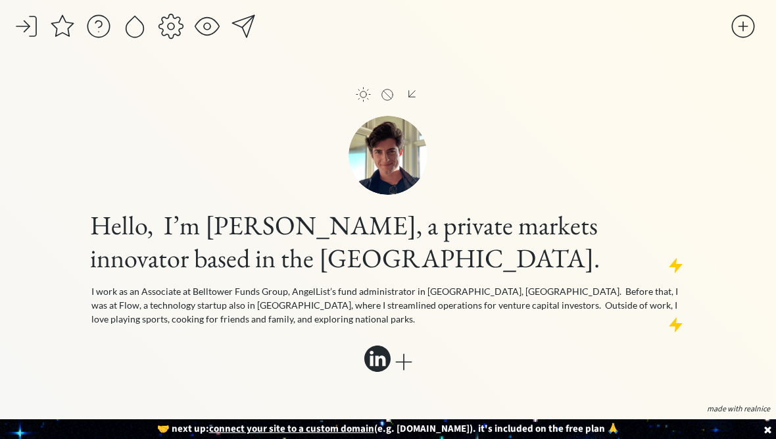
click at [368, 307] on p "I work as an Associate at Belltower Funds Group, AngelList’s fund administrator…" at bounding box center [388, 304] width 594 height 41
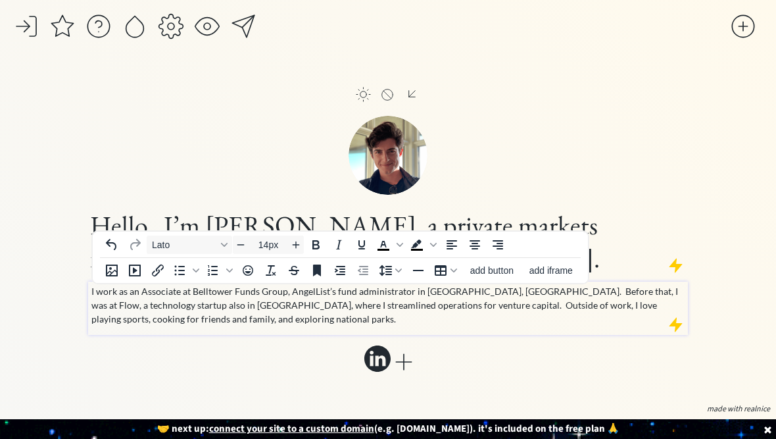
click at [722, 175] on div "saving... click to upload a picture click to upload a picture Hello, I’m Michae…" at bounding box center [388, 219] width 776 height 439
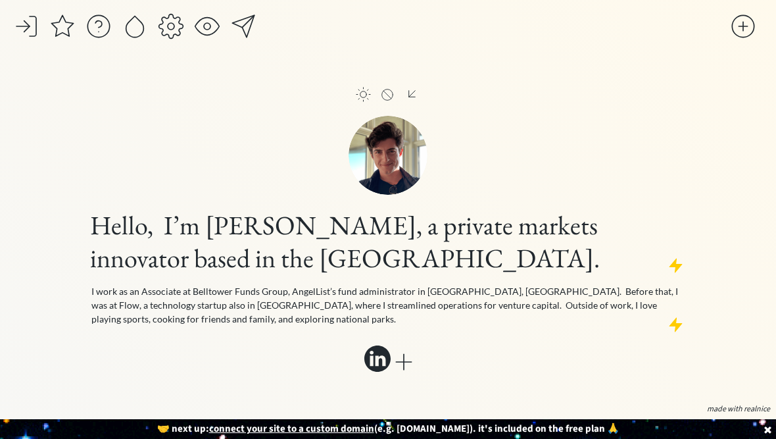
click at [408, 351] on div at bounding box center [404, 362] width 26 height 26
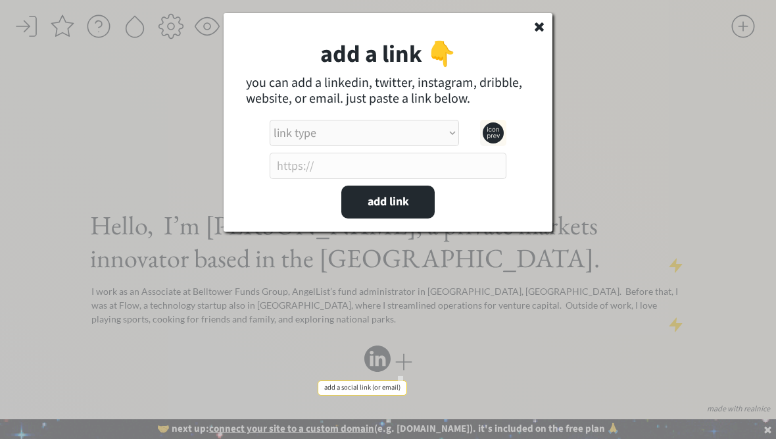
click at [434, 132] on select "link type apple music apple podcasts beehiiv behance bluesky calendar discord d…" at bounding box center [364, 133] width 189 height 26
click at [452, 136] on select "link type apple music apple podcasts beehiiv behance bluesky calendar discord d…" at bounding box center [364, 133] width 189 height 26
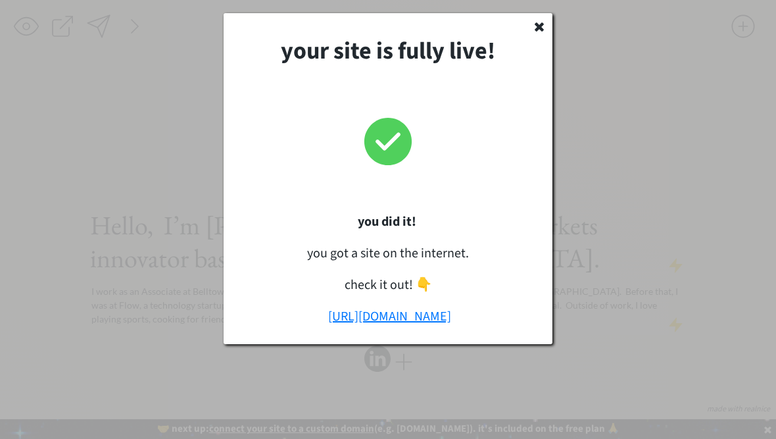
click at [553, 26] on div at bounding box center [388, 219] width 776 height 439
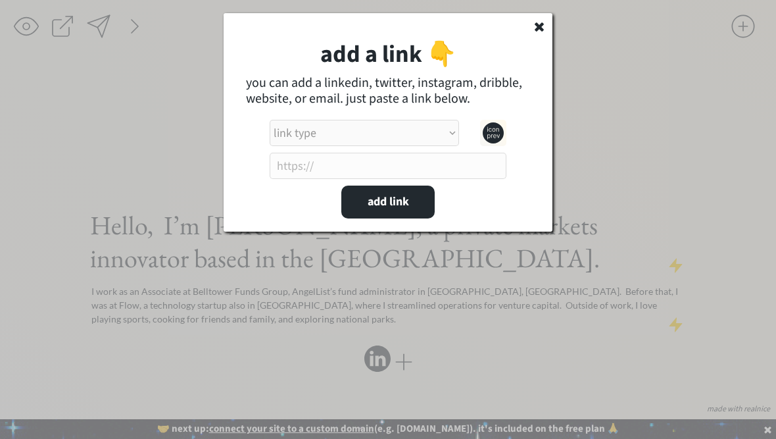
click at [446, 126] on select "link type apple music apple podcasts beehiiv behance bluesky calendar discord d…" at bounding box center [364, 133] width 189 height 26
click at [431, 134] on select "link type apple music apple podcasts beehiiv behance bluesky calendar discord d…" at bounding box center [364, 133] width 189 height 26
